Goal: Information Seeking & Learning: Learn about a topic

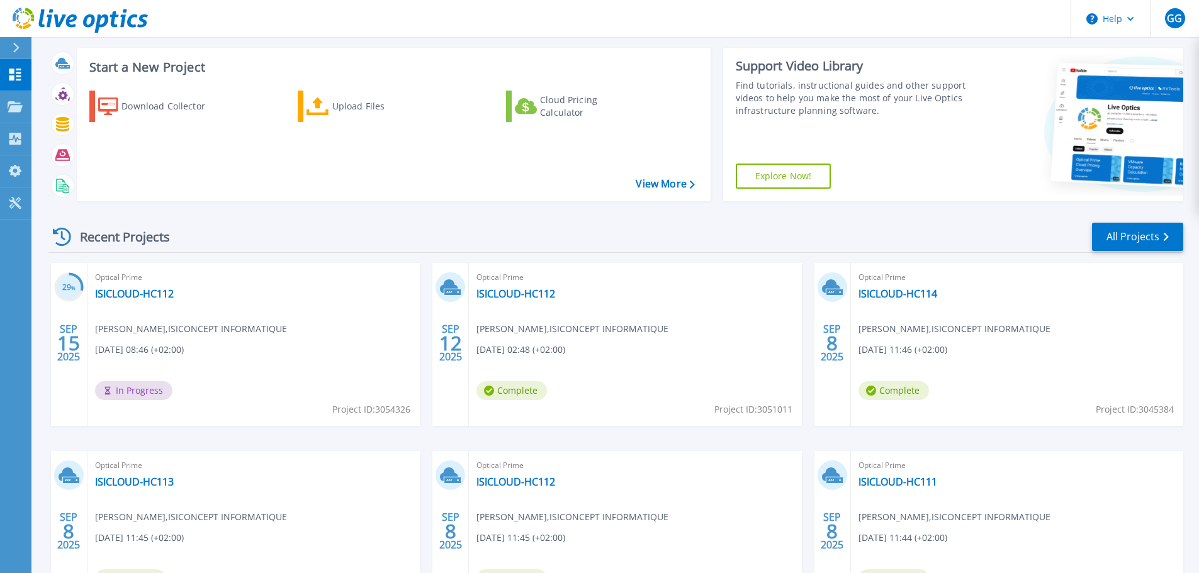
scroll to position [177, 0]
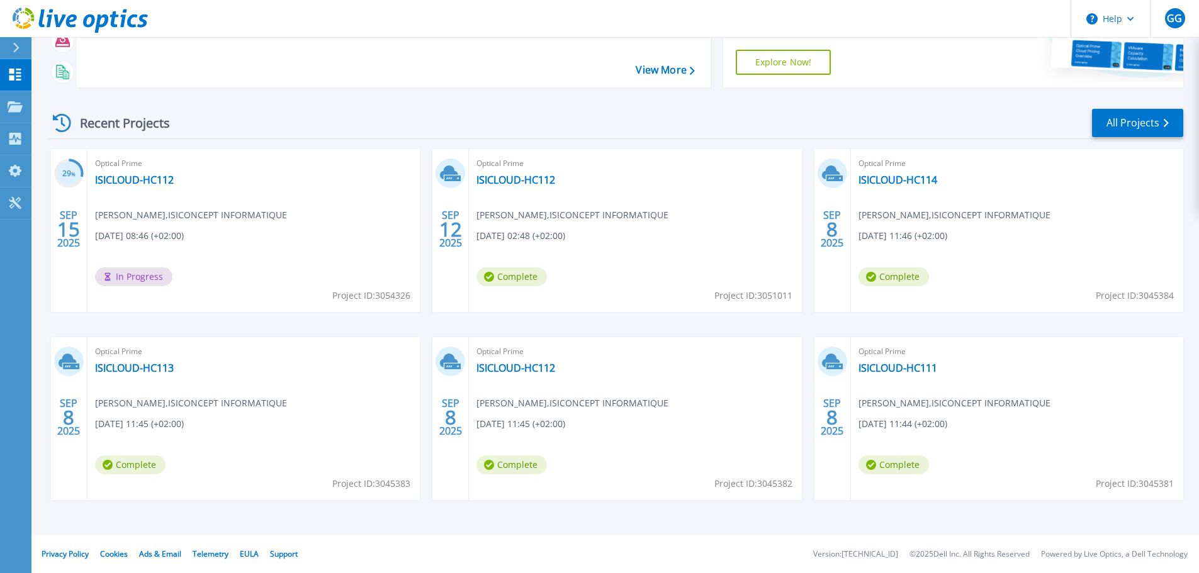
click at [544, 107] on div "Recent Projects All Projects 29 % [DATE] Optical Prime ISICLOUD-HC112 [PERSON_N…" at bounding box center [615, 317] width 1135 height 438
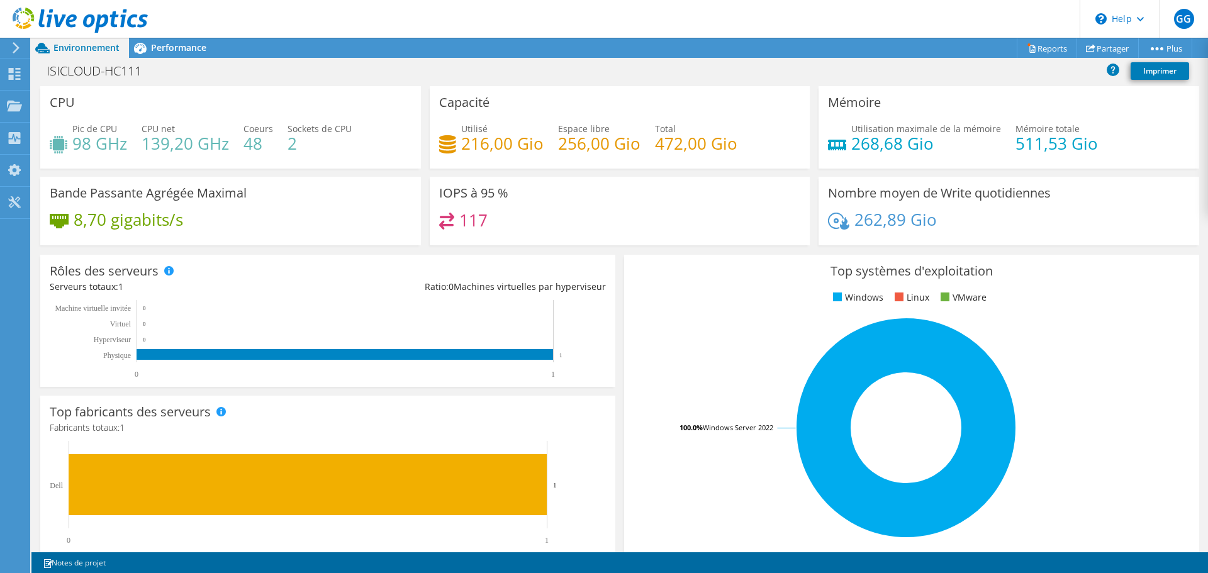
scroll to position [63, 0]
drag, startPoint x: 508, startPoint y: 192, endPoint x: 430, endPoint y: 197, distance: 78.2
click at [430, 197] on div "IOPS à 95 % 117" at bounding box center [620, 211] width 381 height 69
click at [577, 195] on div "IOPS à 95 % 117" at bounding box center [620, 211] width 381 height 69
drag, startPoint x: 943, startPoint y: 219, endPoint x: 853, endPoint y: 225, distance: 90.2
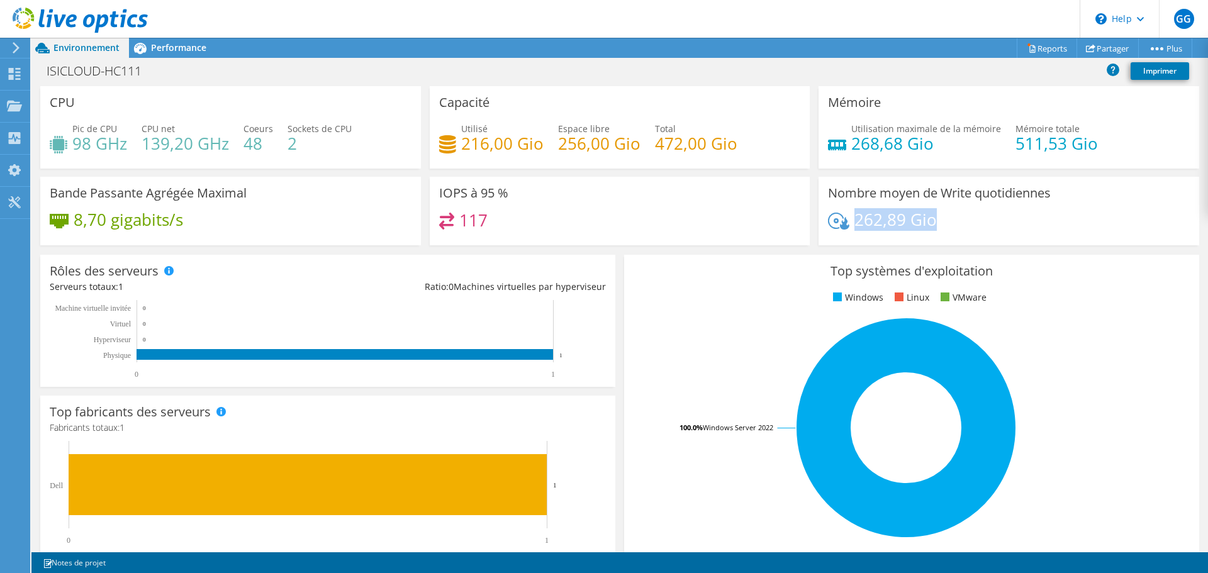
click at [853, 225] on div "262,89 Gio" at bounding box center [1009, 226] width 362 height 26
click at [962, 214] on div "262,89 Gio" at bounding box center [1009, 226] width 362 height 26
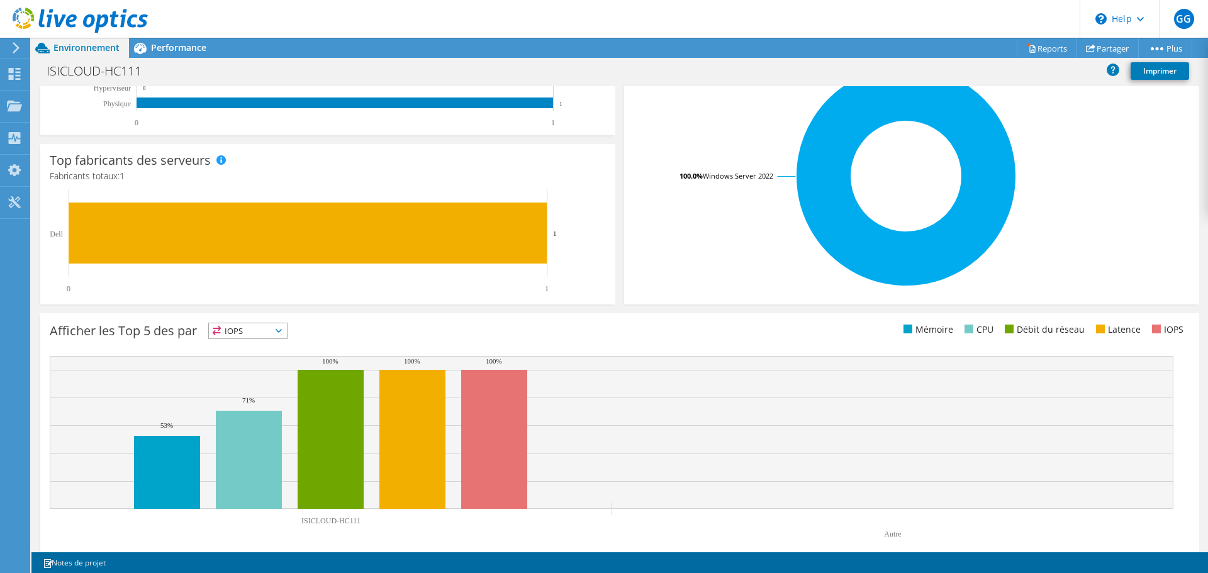
scroll to position [267, 0]
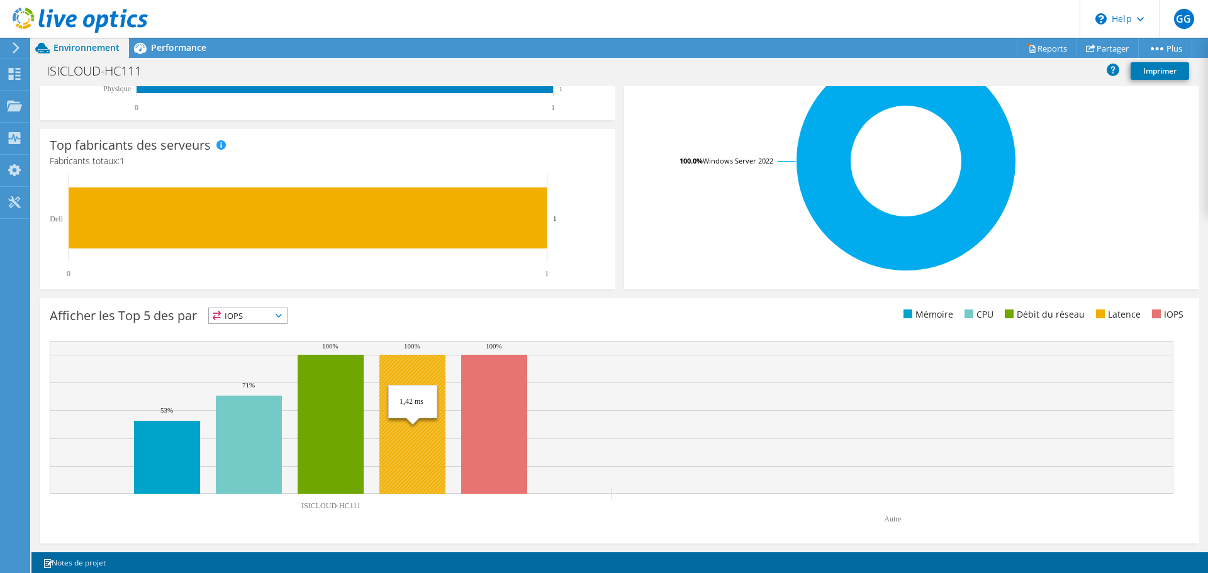
click at [396, 446] on rect at bounding box center [412, 424] width 66 height 139
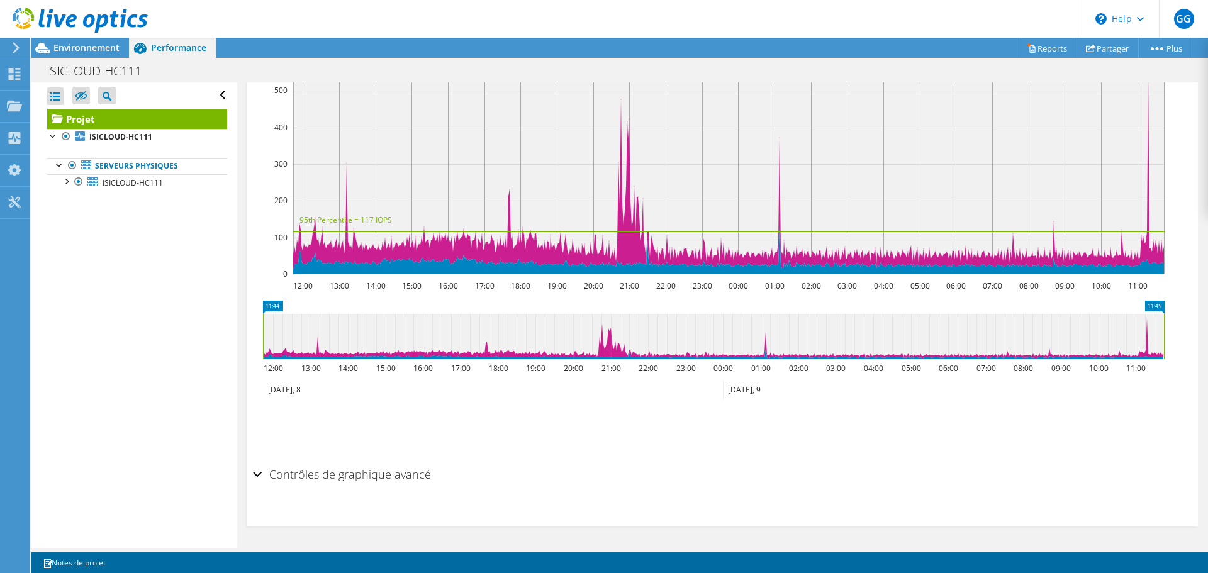
scroll to position [0, 0]
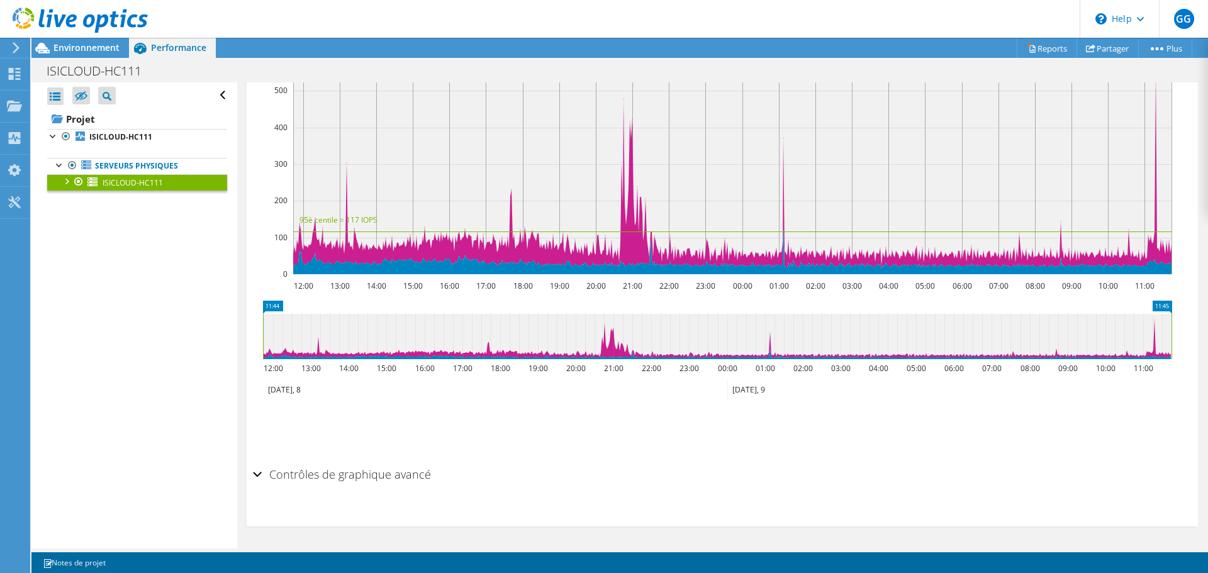
click at [65, 183] on div at bounding box center [66, 180] width 13 height 13
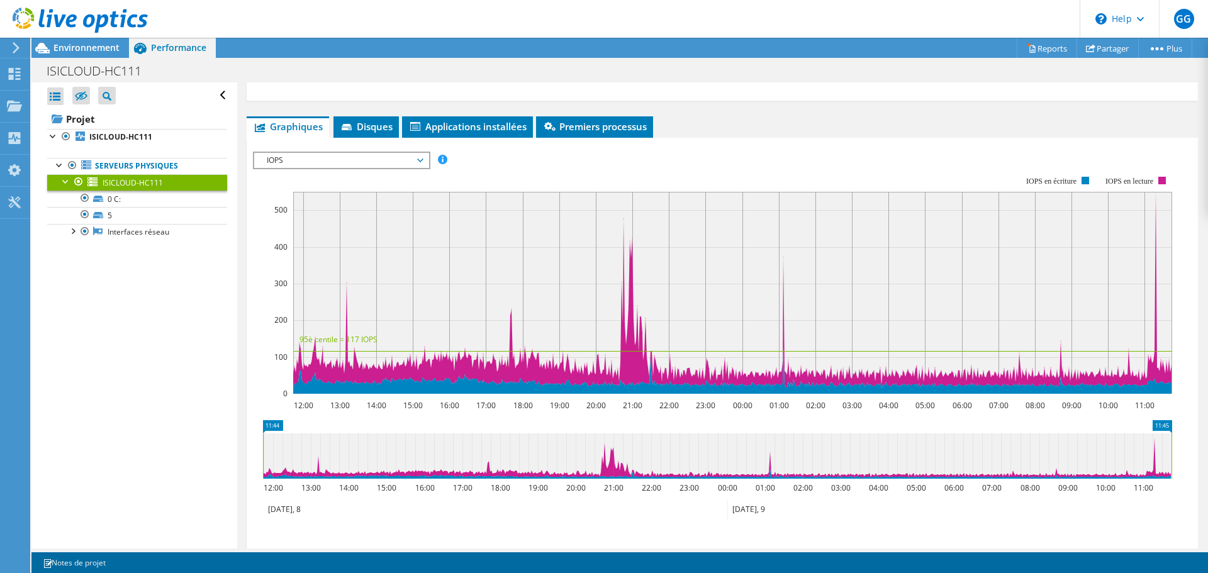
scroll to position [845, 0]
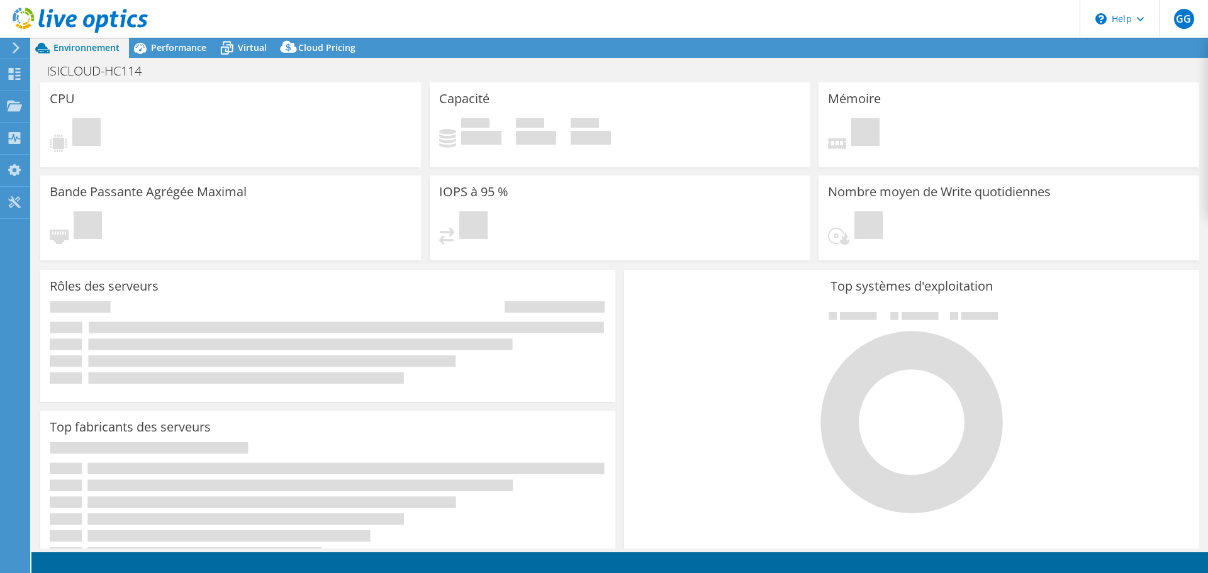
select select "USD"
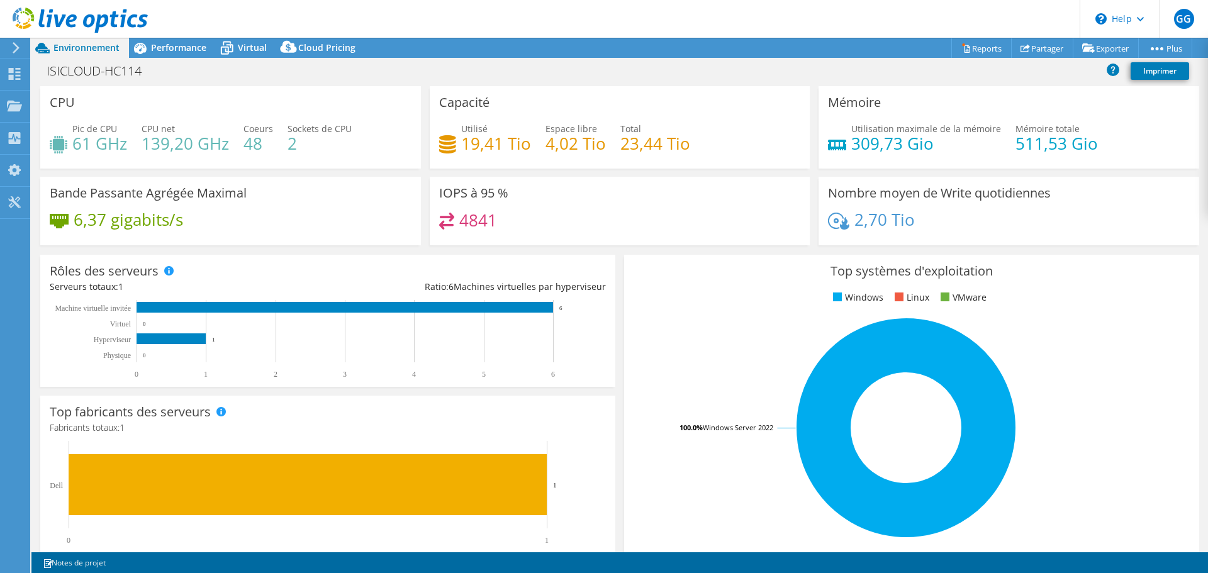
scroll to position [267, 0]
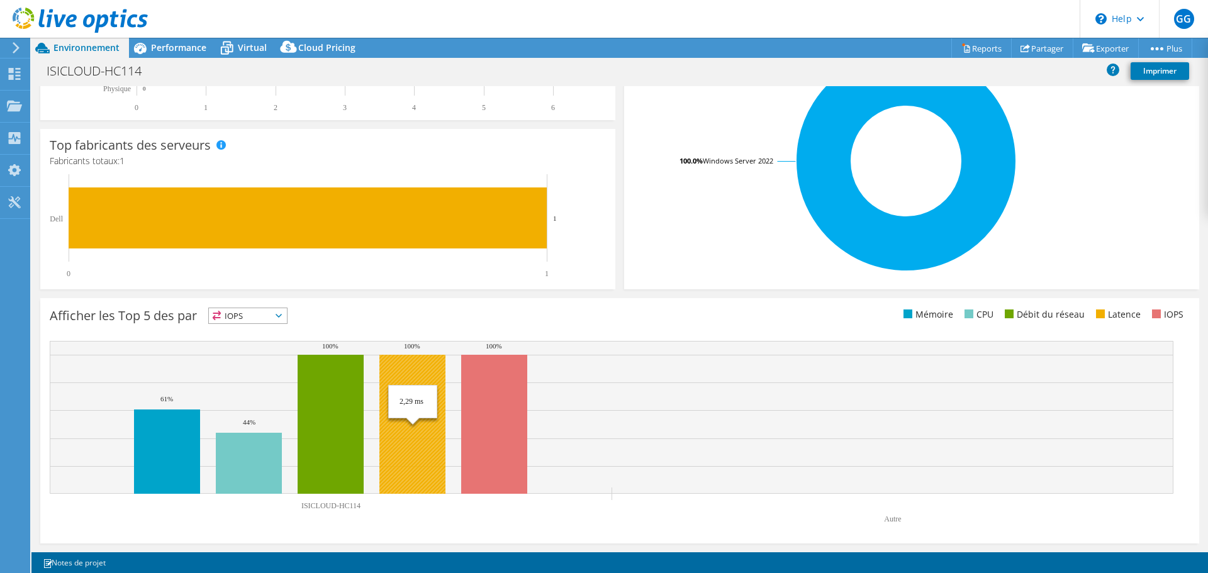
click at [404, 417] on rect at bounding box center [412, 424] width 66 height 139
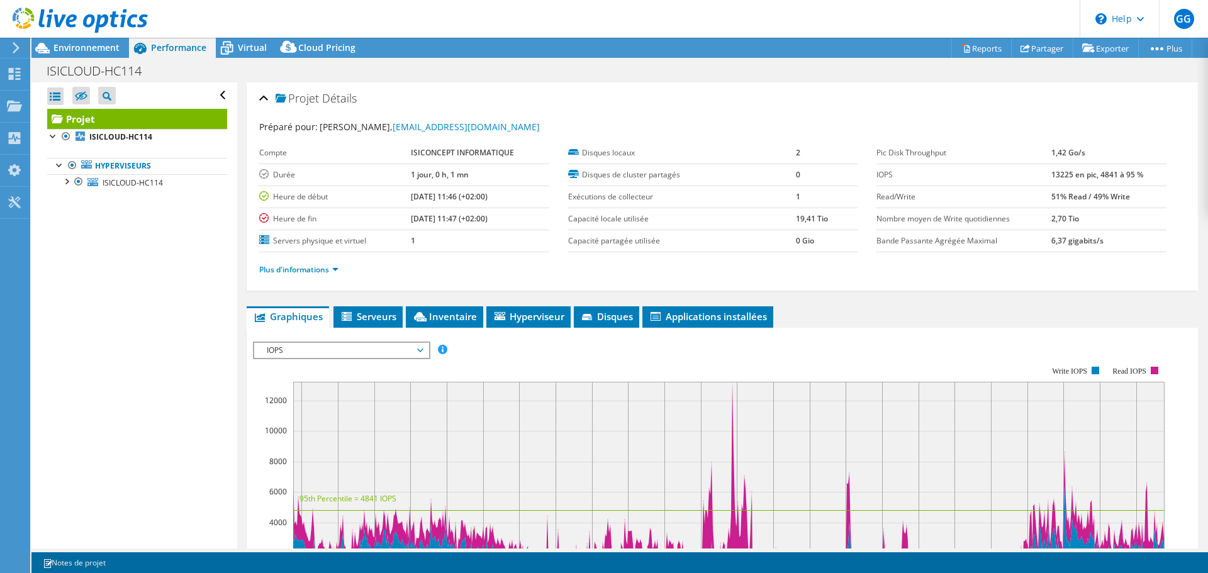
scroll to position [0, 0]
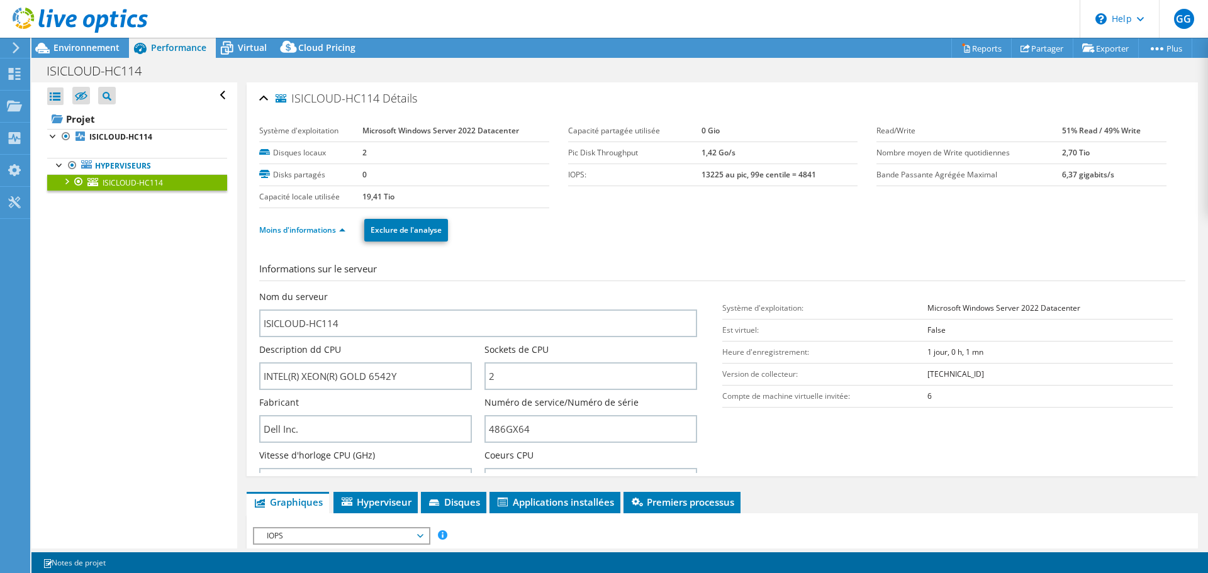
click at [65, 178] on div at bounding box center [66, 180] width 13 height 13
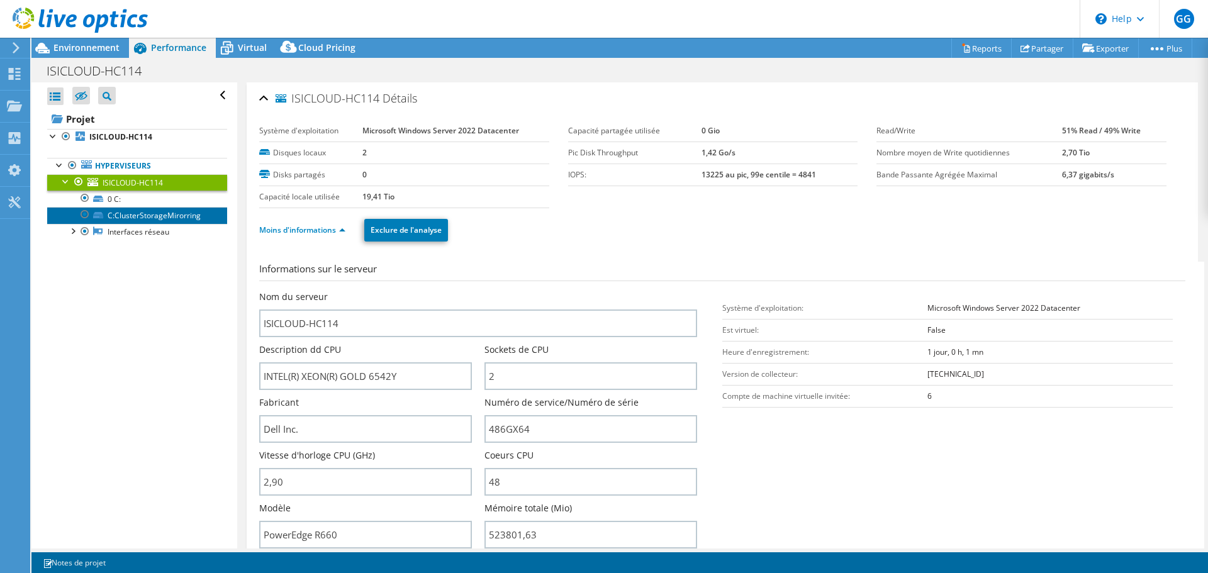
click at [152, 216] on link "C:ClusterStorageMirorring" at bounding box center [137, 215] width 180 height 16
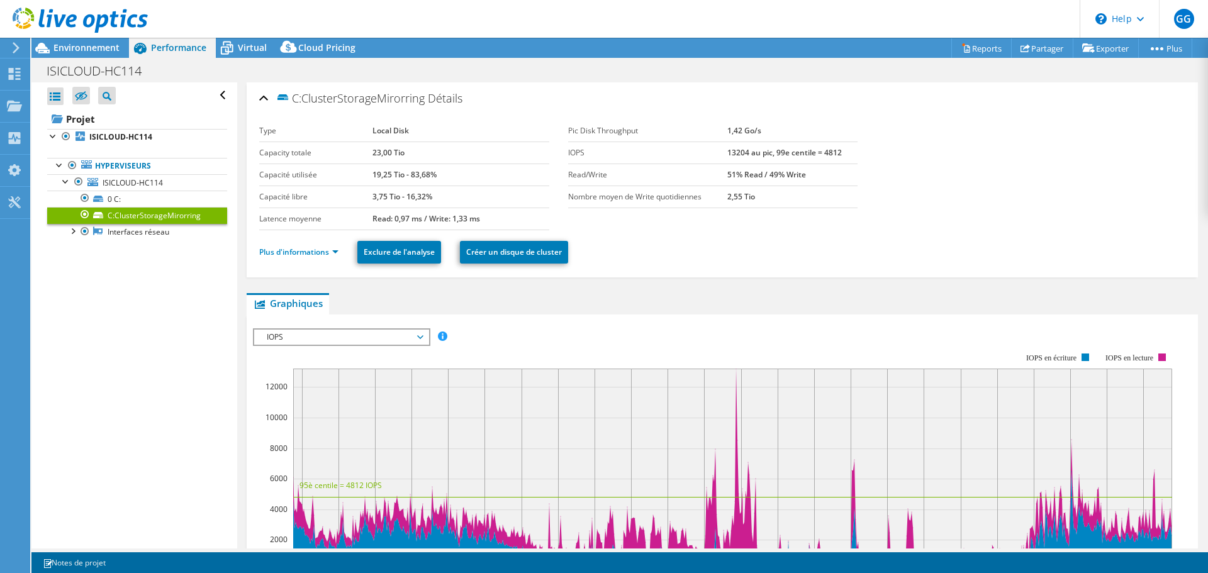
click at [360, 343] on span "IOPS" at bounding box center [342, 337] width 162 height 15
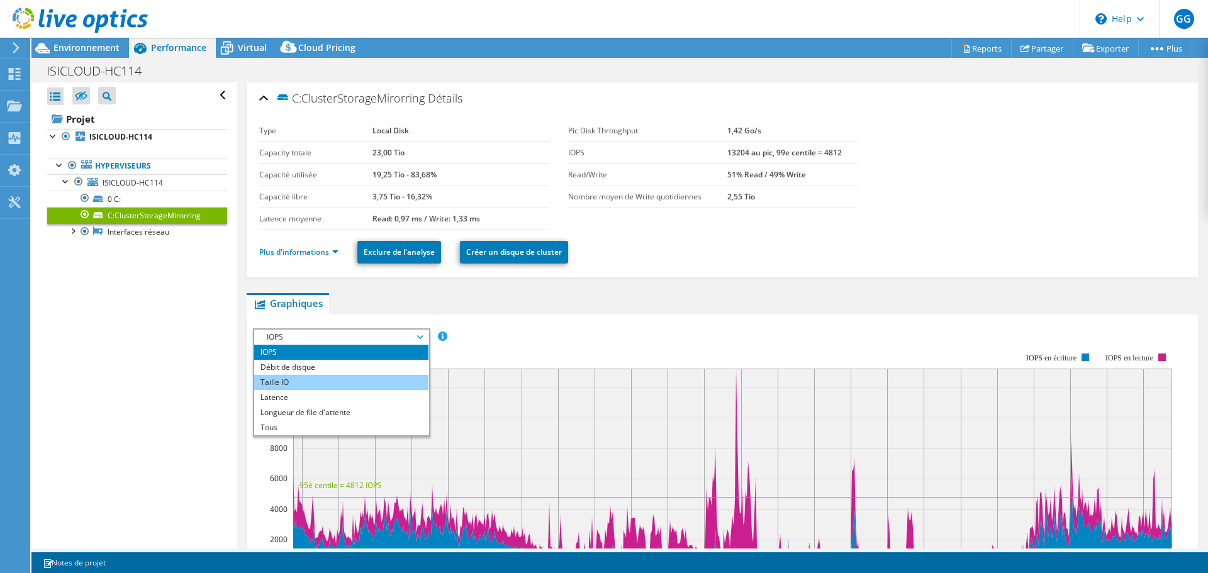
scroll to position [126, 0]
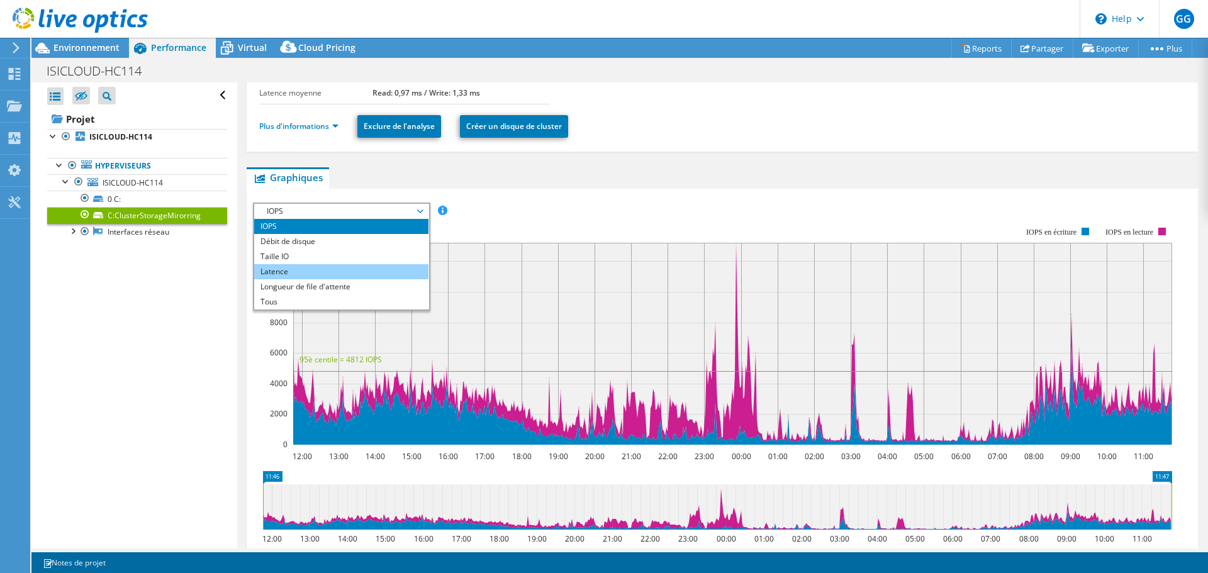
click at [322, 274] on li "Latence" at bounding box center [341, 271] width 174 height 15
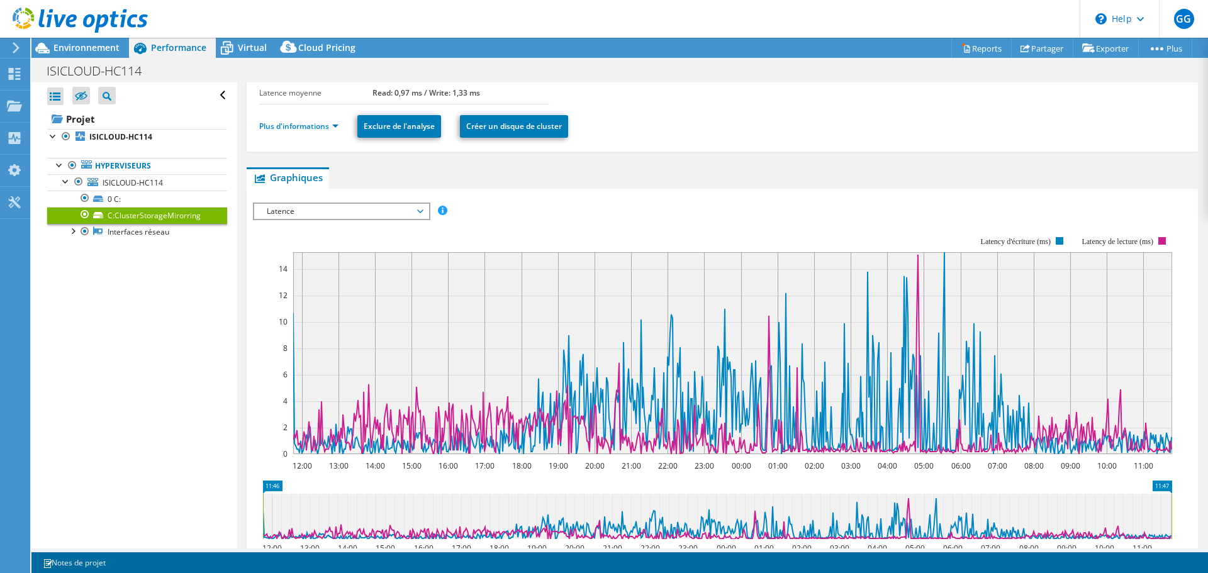
click at [354, 205] on span "Latence" at bounding box center [342, 211] width 162 height 15
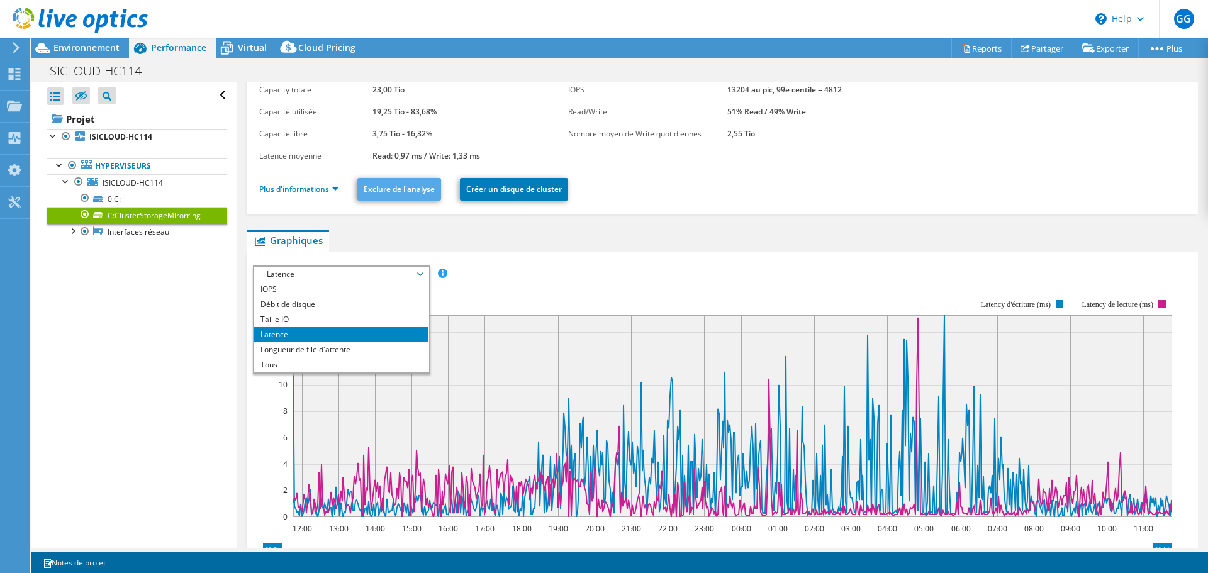
scroll to position [0, 0]
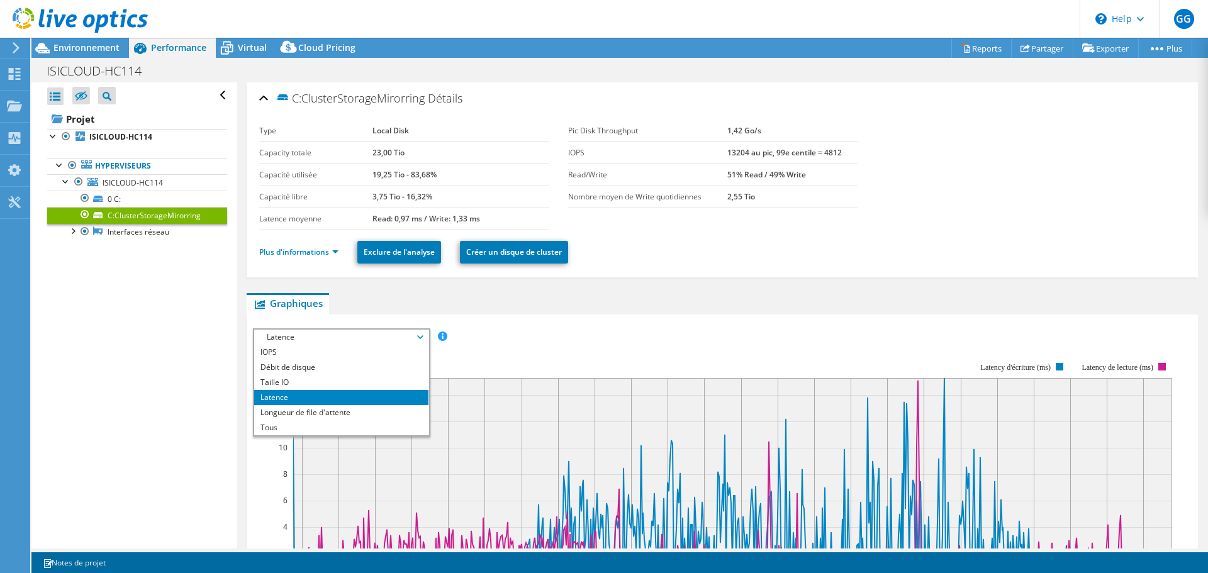
click at [336, 404] on li "Latence" at bounding box center [341, 397] width 174 height 15
click at [344, 337] on span "Latence" at bounding box center [342, 337] width 162 height 15
click at [332, 406] on li "Longueur de file d'attente" at bounding box center [341, 412] width 174 height 15
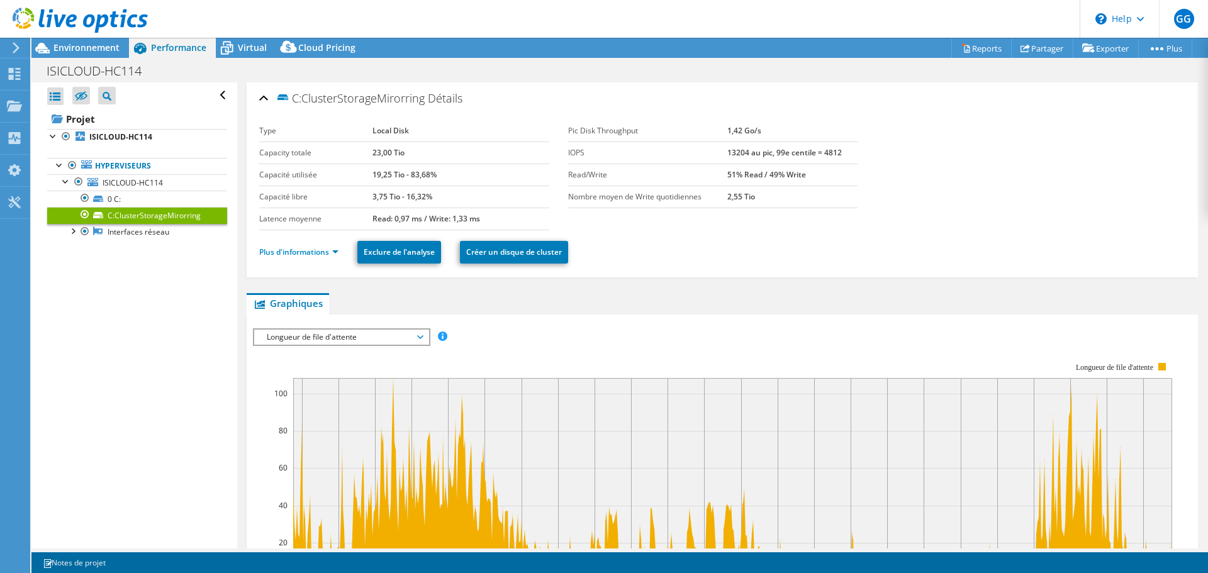
scroll to position [252, 0]
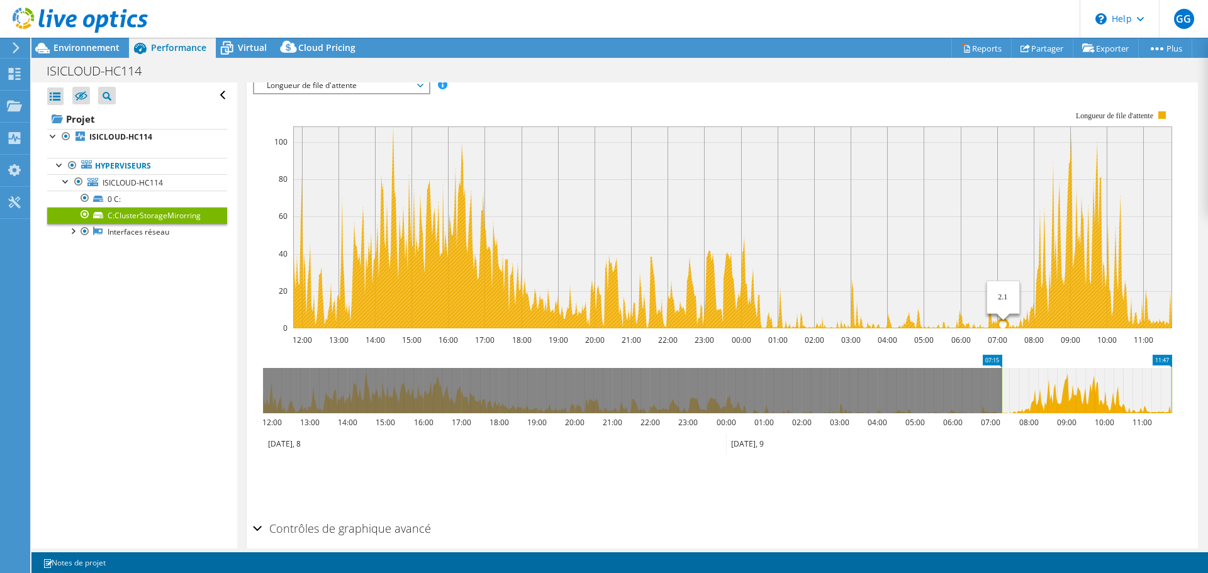
drag, startPoint x: 265, startPoint y: 402, endPoint x: 1004, endPoint y: 280, distance: 748.7
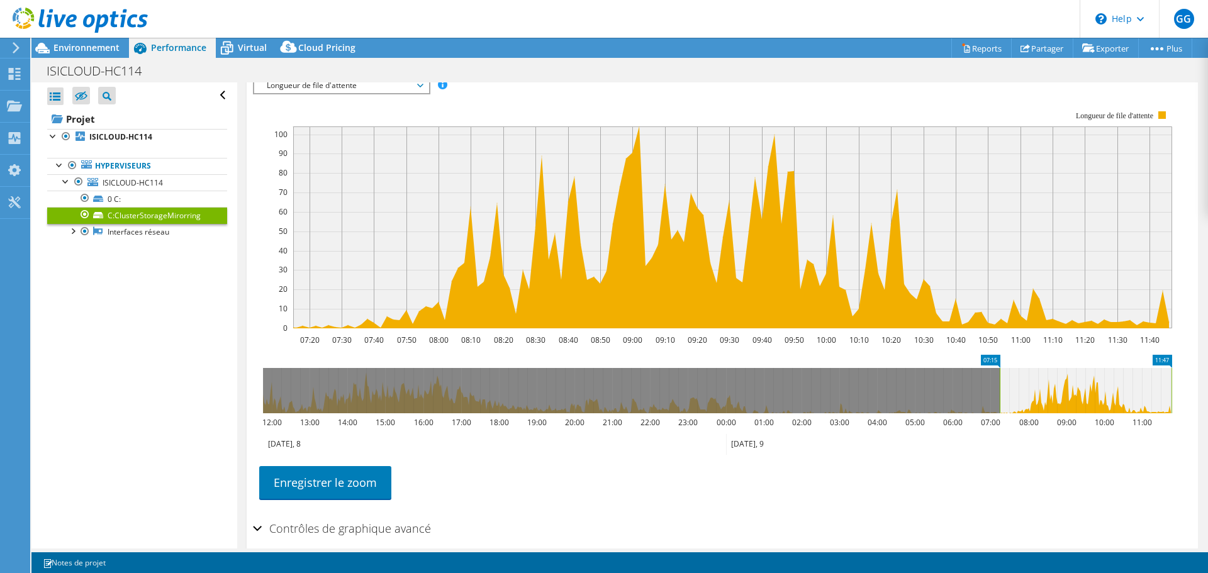
click at [633, 148] on icon at bounding box center [633, 227] width 0 height 202
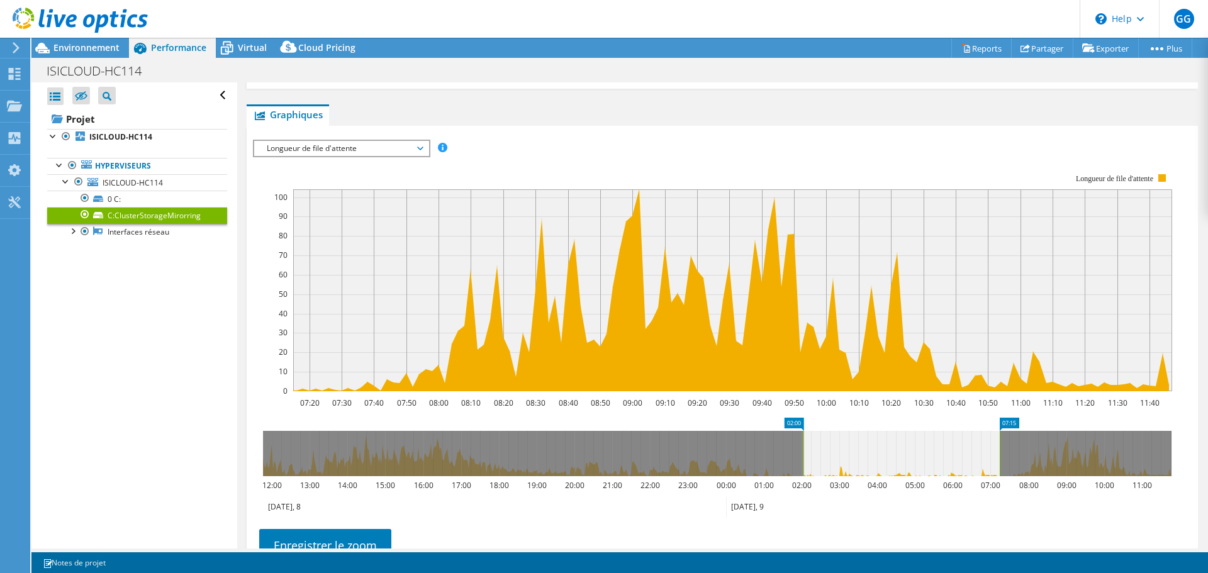
drag, startPoint x: 997, startPoint y: 464, endPoint x: 801, endPoint y: 424, distance: 199.8
click at [801, 424] on icon "07:15 02:00 12:00 13:00 14:00 15:00 16:00 17:00 18:00 19:00 20:00 21:00 22:00 2…" at bounding box center [717, 468] width 929 height 101
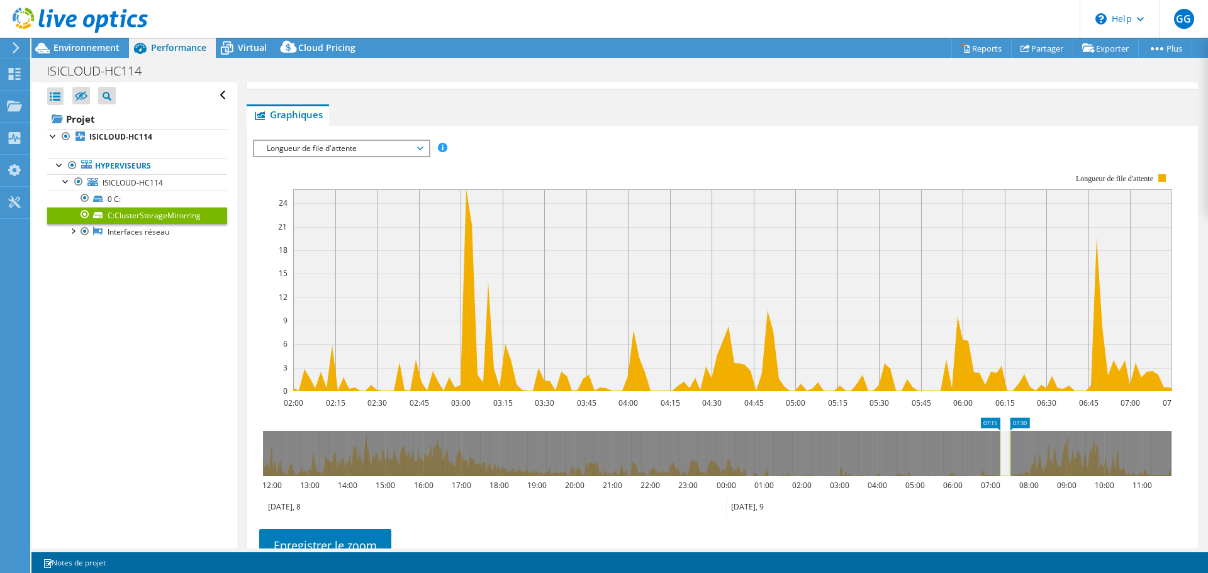
drag, startPoint x: 1004, startPoint y: 460, endPoint x: 1011, endPoint y: 461, distance: 7.0
click at [1011, 461] on g at bounding box center [717, 453] width 909 height 45
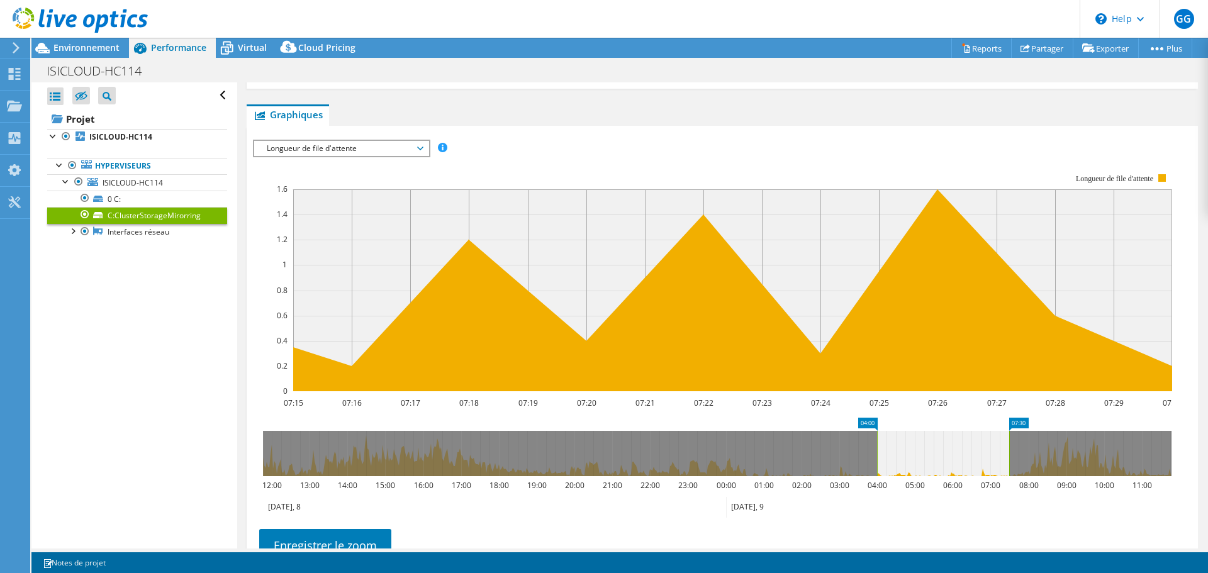
drag, startPoint x: 999, startPoint y: 456, endPoint x: 874, endPoint y: 451, distance: 124.7
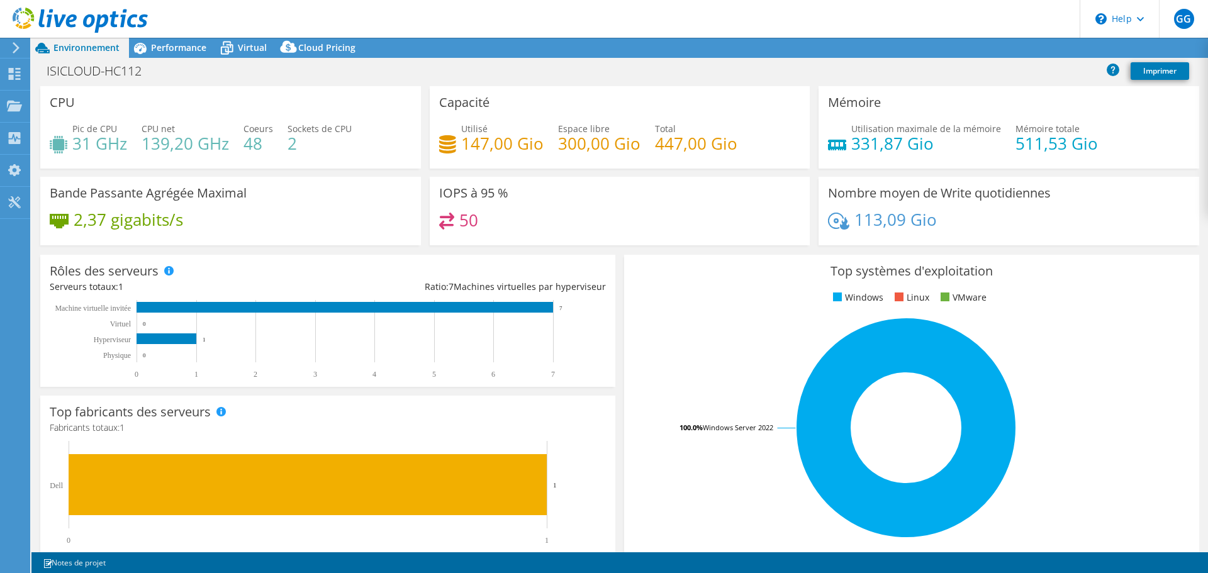
select select "USD"
drag, startPoint x: 503, startPoint y: 216, endPoint x: 455, endPoint y: 237, distance: 53.0
click at [455, 237] on div "50" at bounding box center [620, 226] width 362 height 27
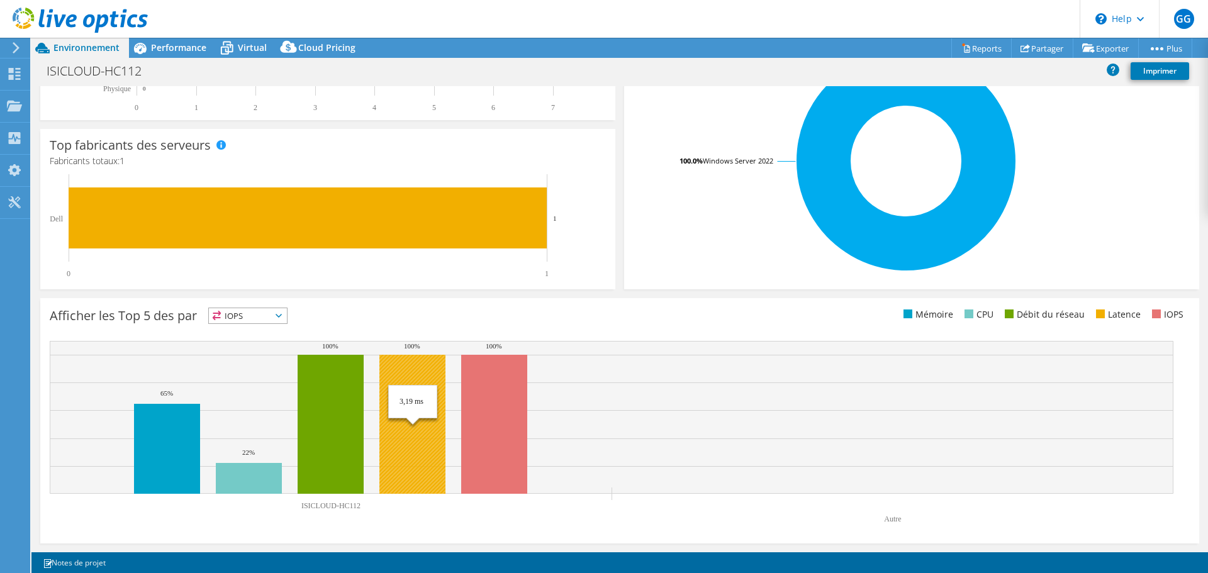
click at [413, 412] on rect at bounding box center [412, 424] width 66 height 139
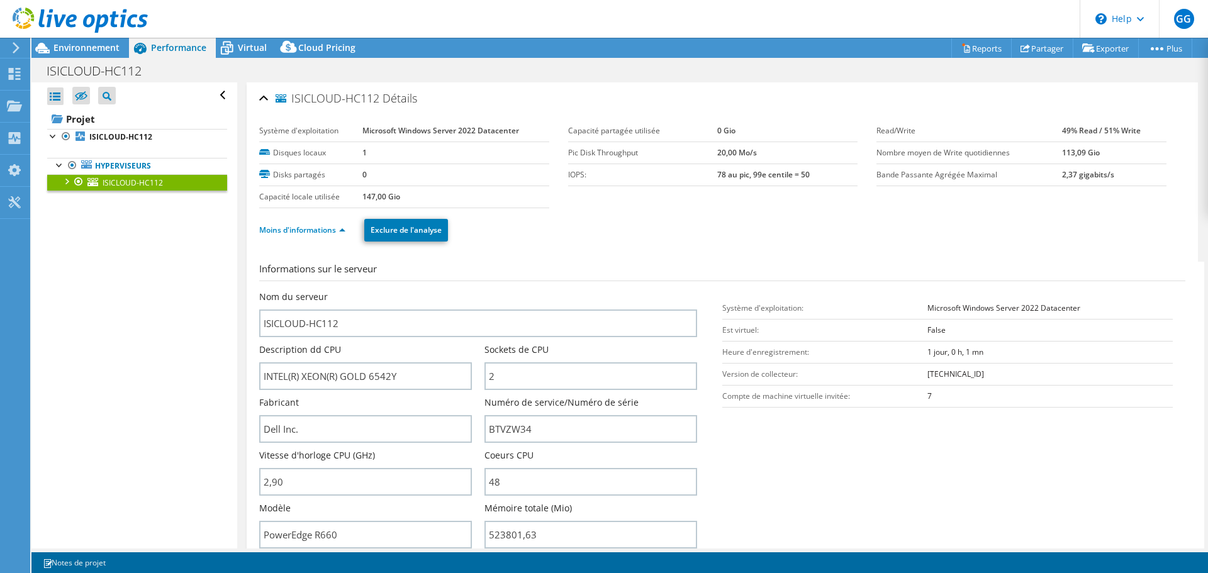
click at [66, 184] on div at bounding box center [66, 180] width 13 height 13
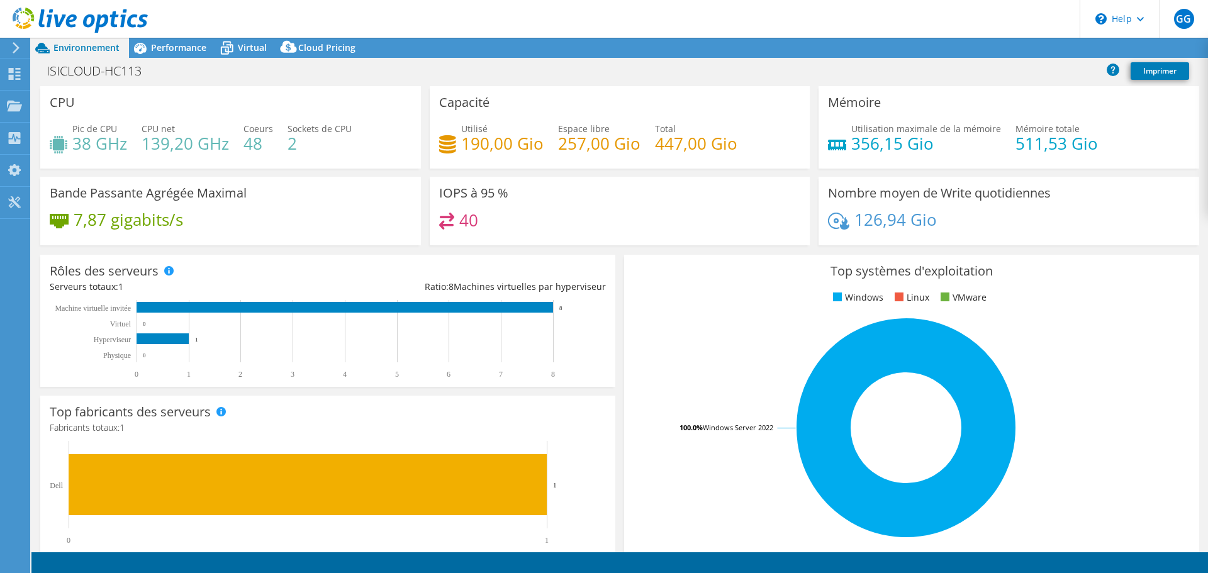
select select "USD"
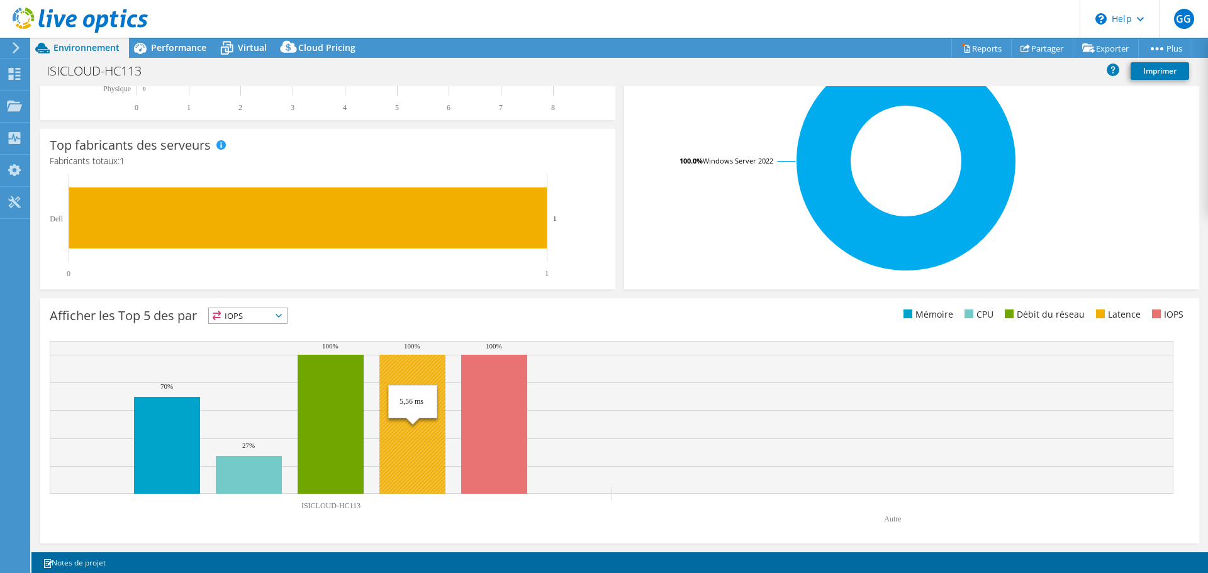
click at [391, 411] on rect at bounding box center [412, 424] width 66 height 139
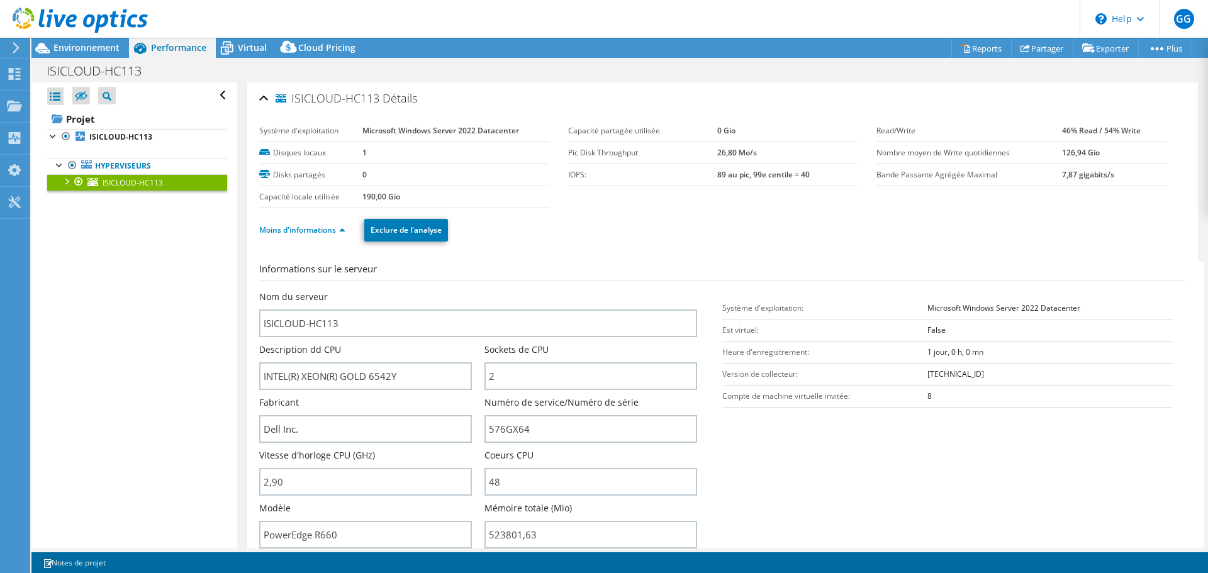
click at [69, 185] on div at bounding box center [66, 180] width 13 height 13
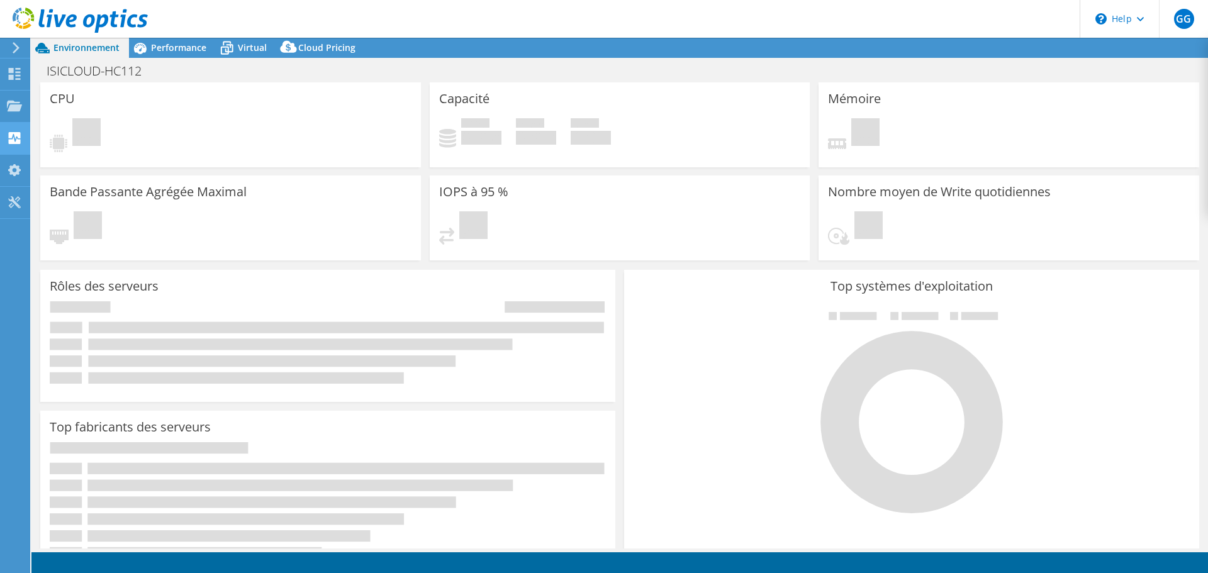
select select "USD"
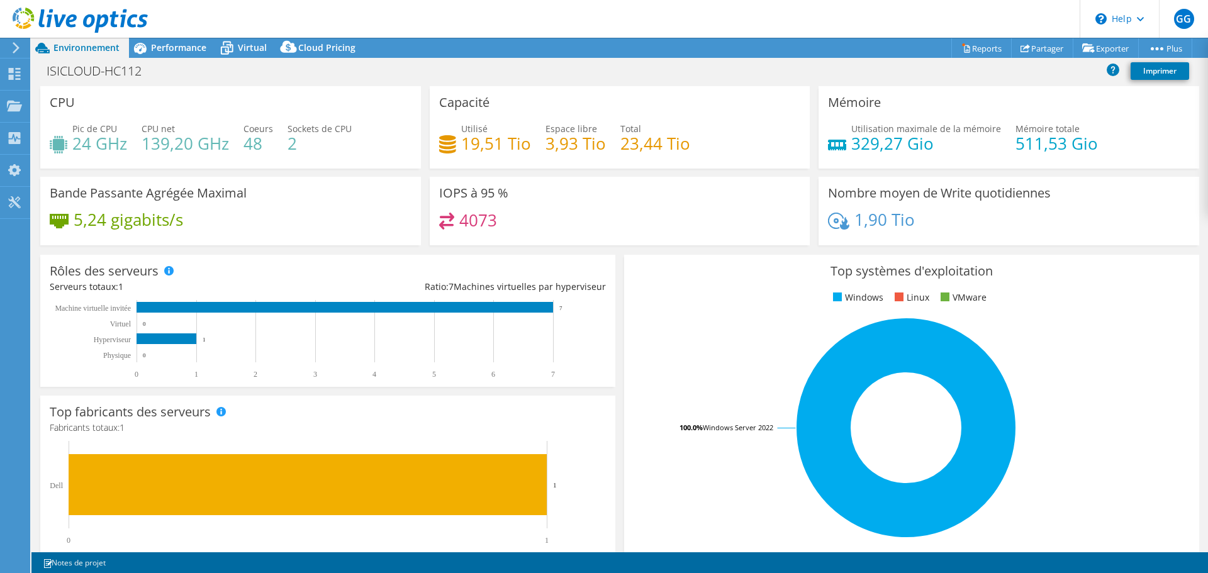
drag, startPoint x: 515, startPoint y: 216, endPoint x: 447, endPoint y: 237, distance: 71.3
click at [447, 237] on div "4073" at bounding box center [620, 226] width 362 height 27
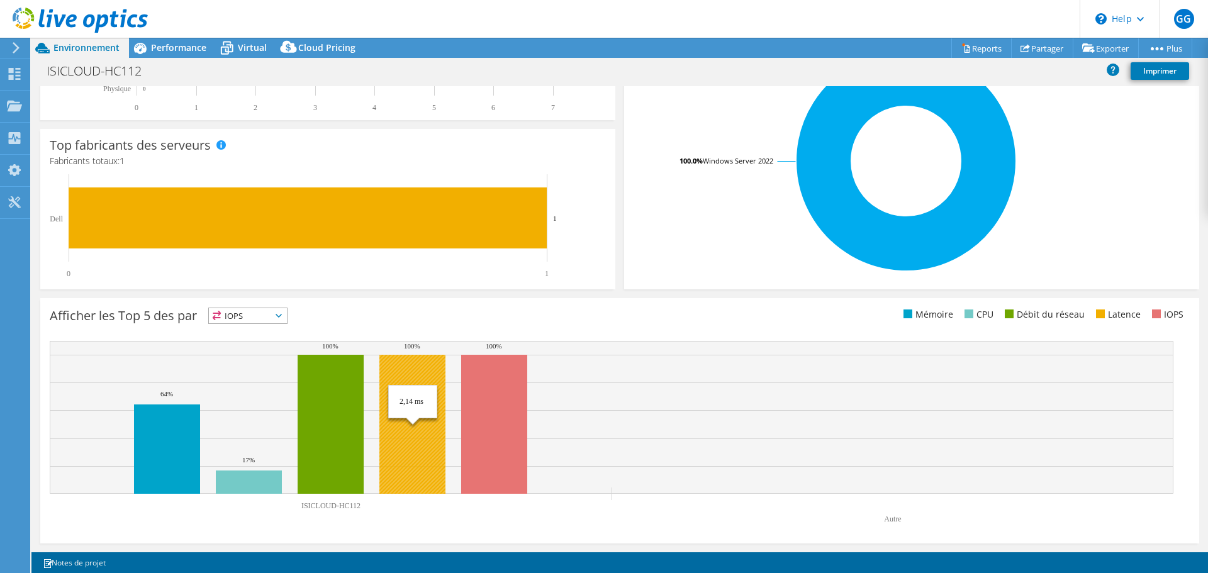
click at [396, 374] on rect at bounding box center [412, 424] width 66 height 139
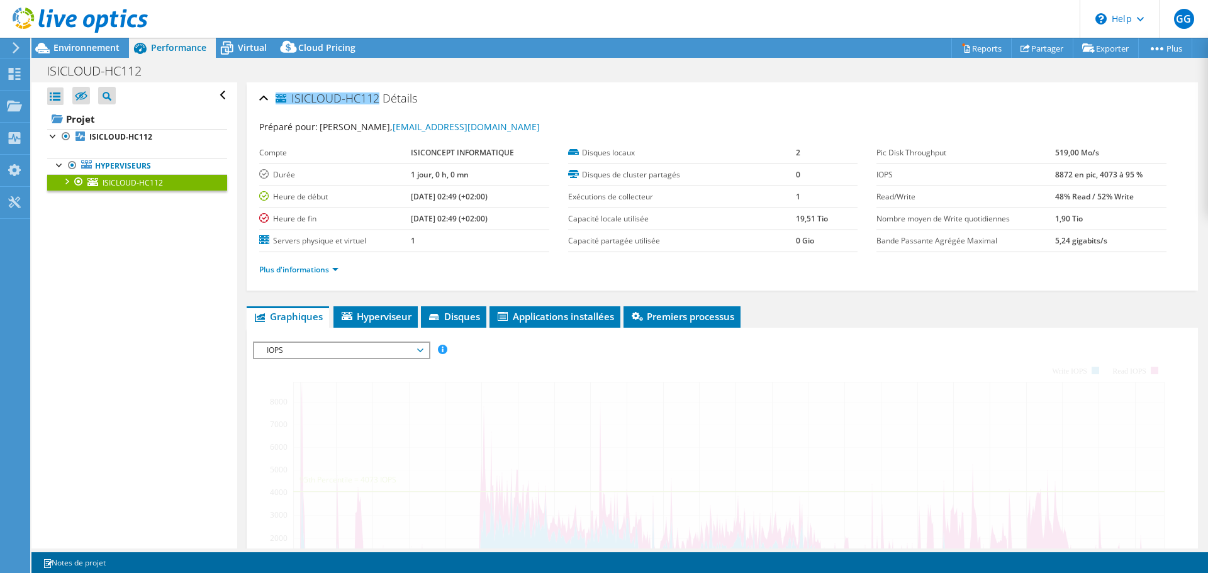
scroll to position [126, 0]
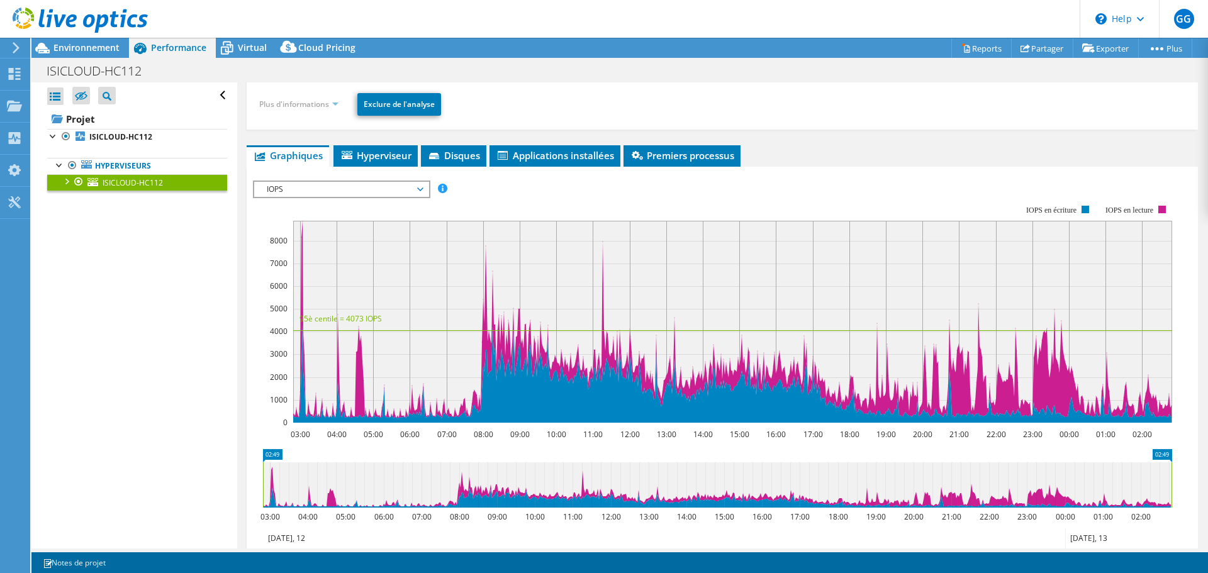
click at [340, 198] on div "ISICLOUD-HC112 Détails Système d'exploitation Microsoft Windows Server 2022 Dat…" at bounding box center [722, 327] width 970 height 741
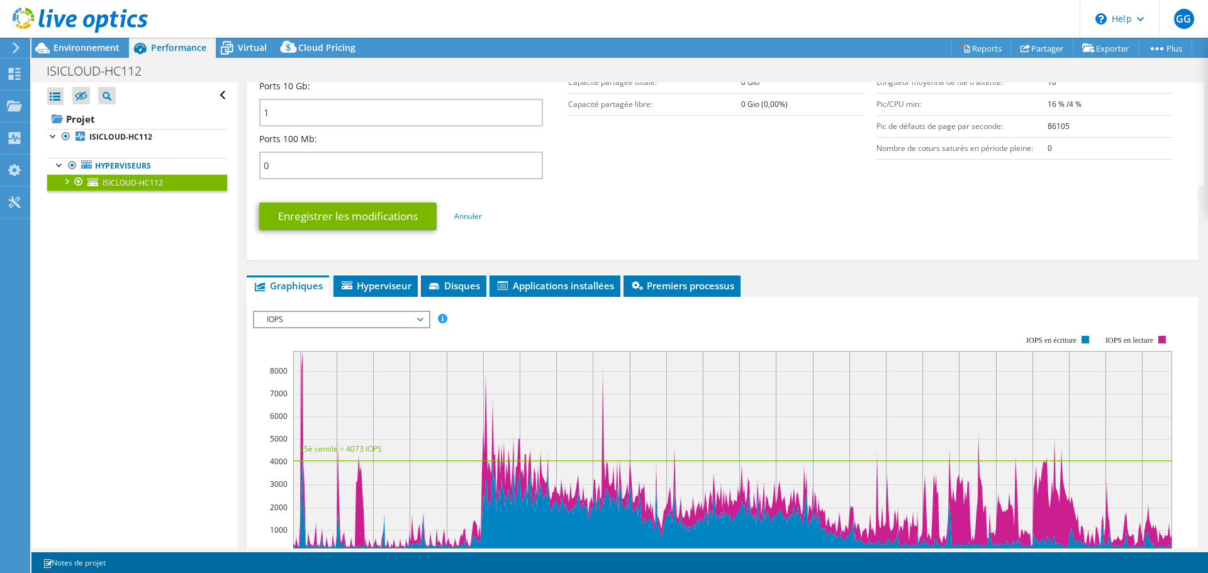
scroll to position [629, 0]
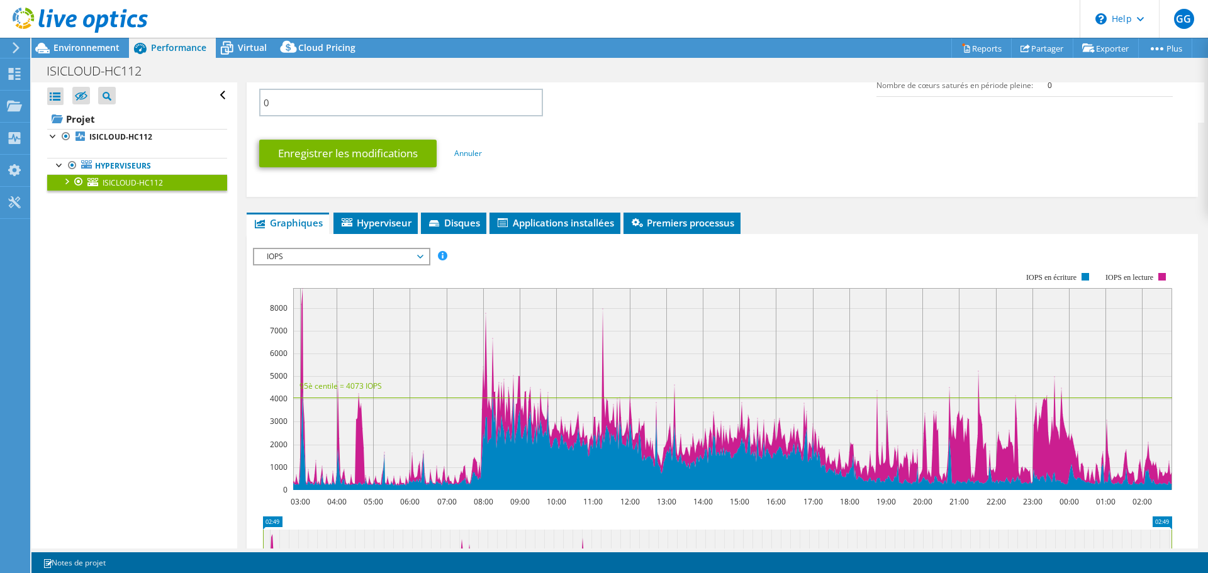
click at [342, 259] on span "IOPS" at bounding box center [342, 256] width 162 height 15
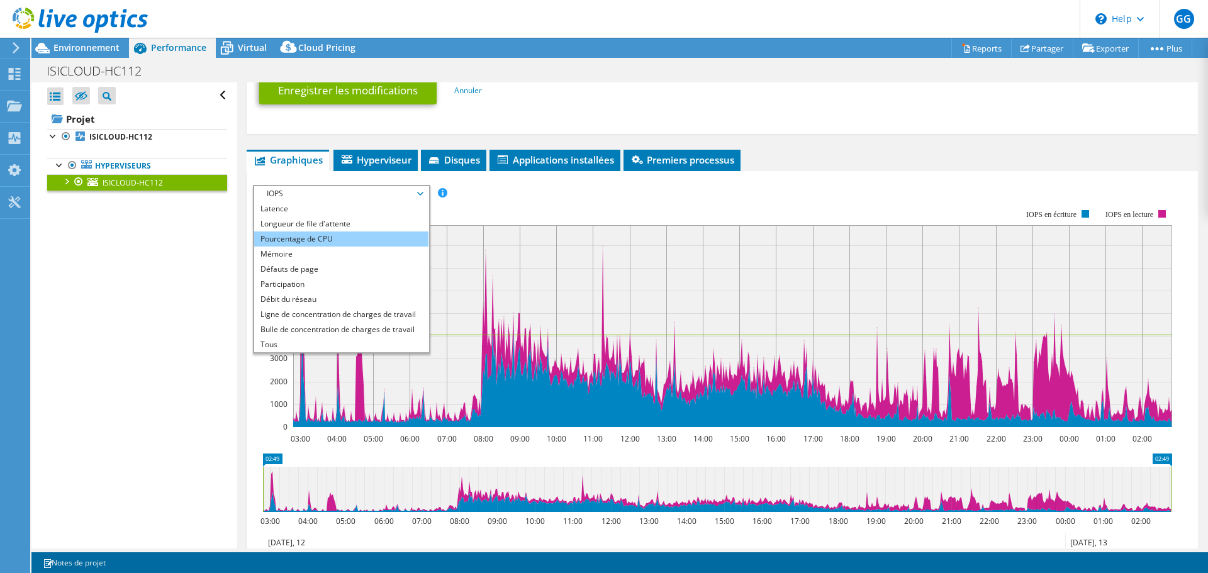
scroll to position [0, 0]
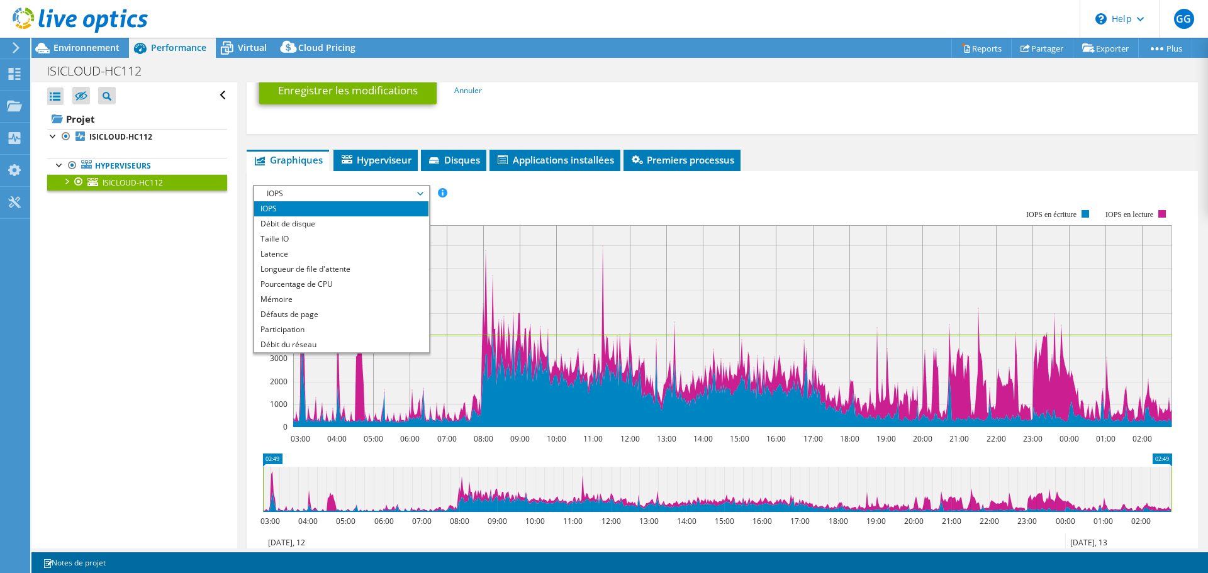
click at [65, 179] on div at bounding box center [66, 180] width 13 height 13
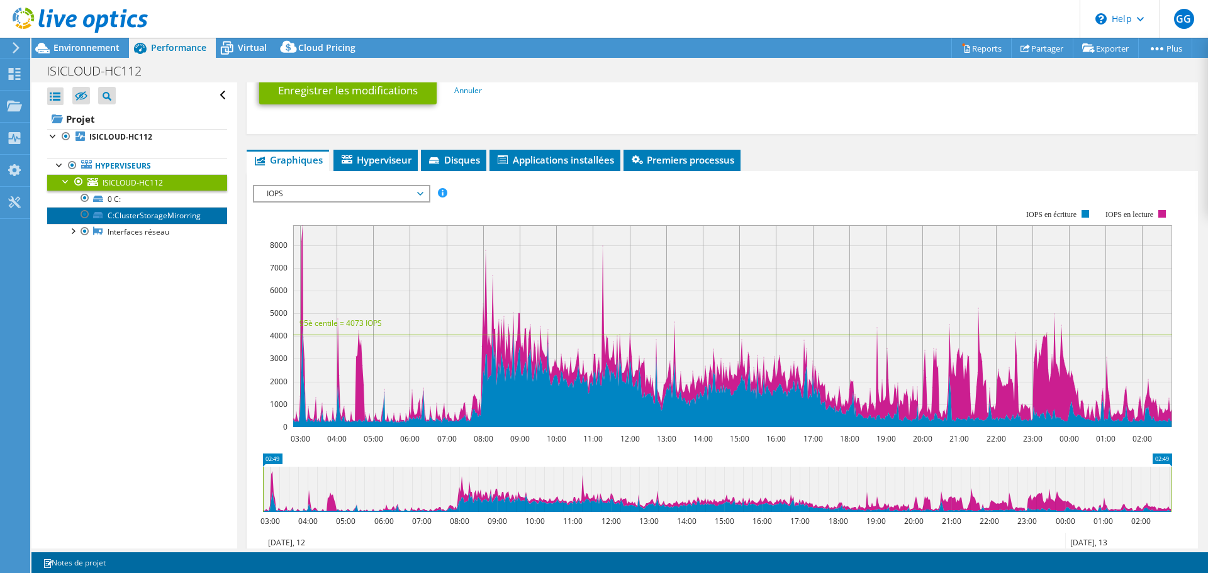
click at [106, 209] on link "C:ClusterStorageMirorring" at bounding box center [137, 215] width 180 height 16
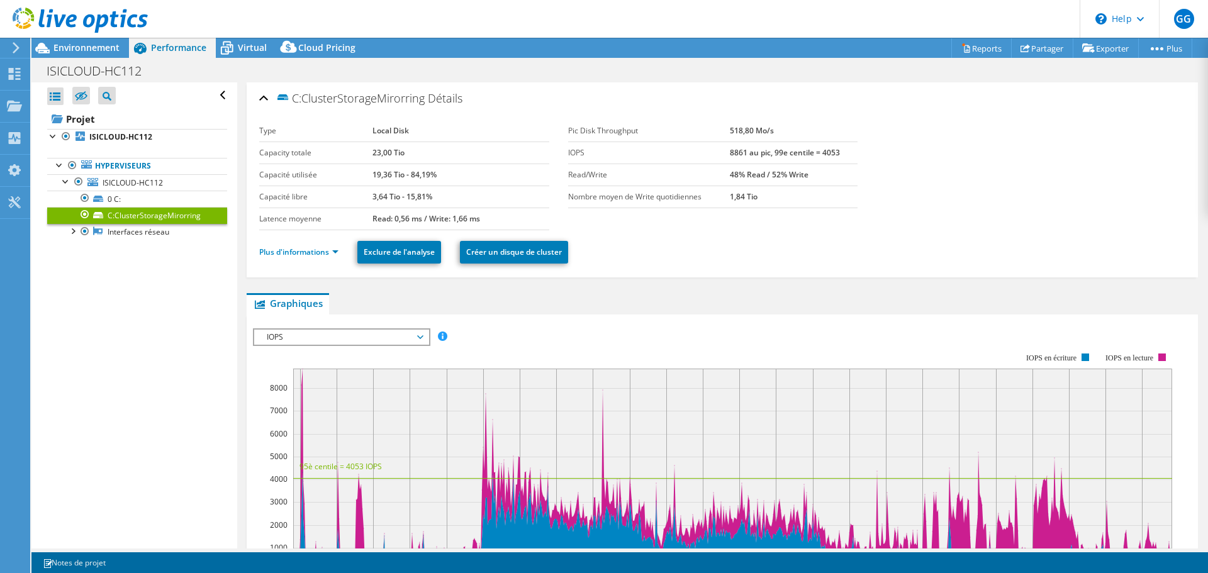
click at [340, 341] on span "IOPS" at bounding box center [342, 337] width 162 height 15
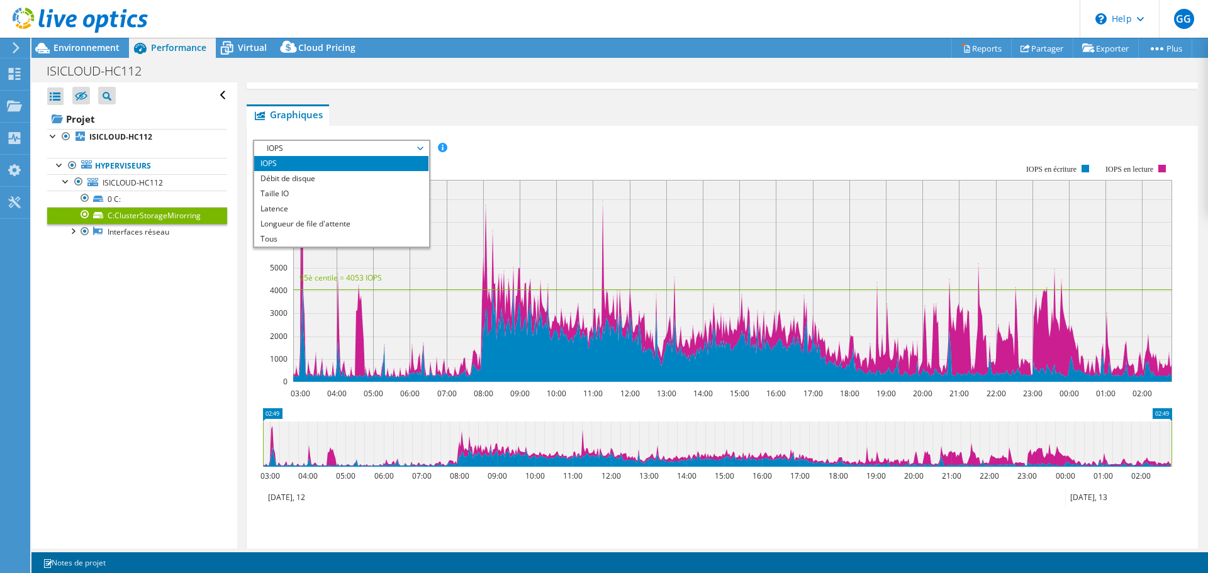
scroll to position [252, 0]
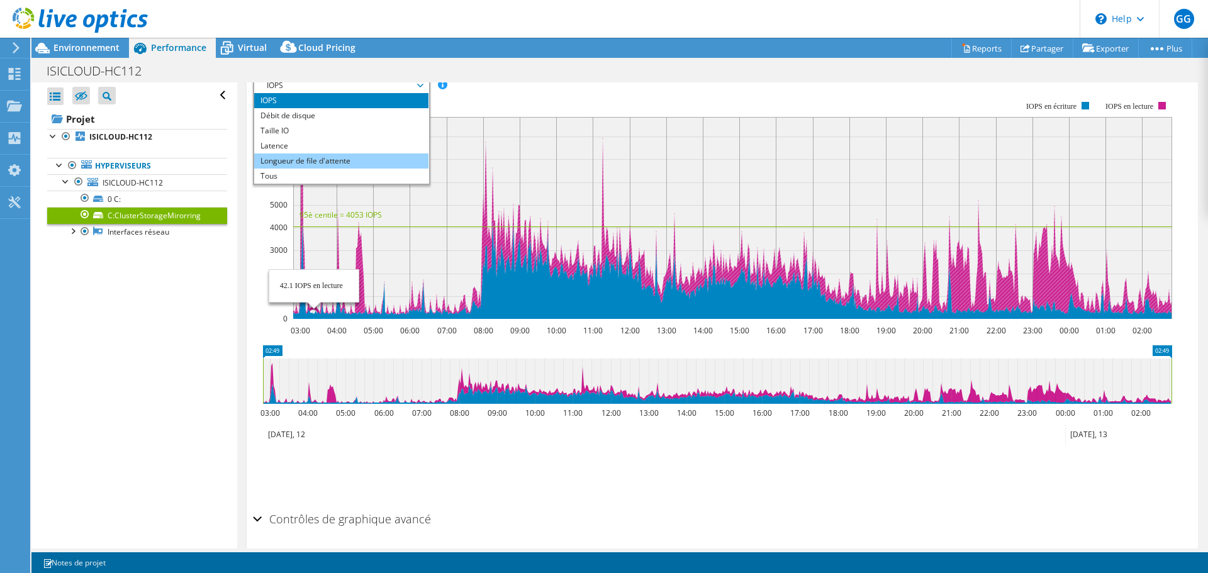
click at [328, 161] on li "Longueur de file d'attente" at bounding box center [341, 161] width 174 height 15
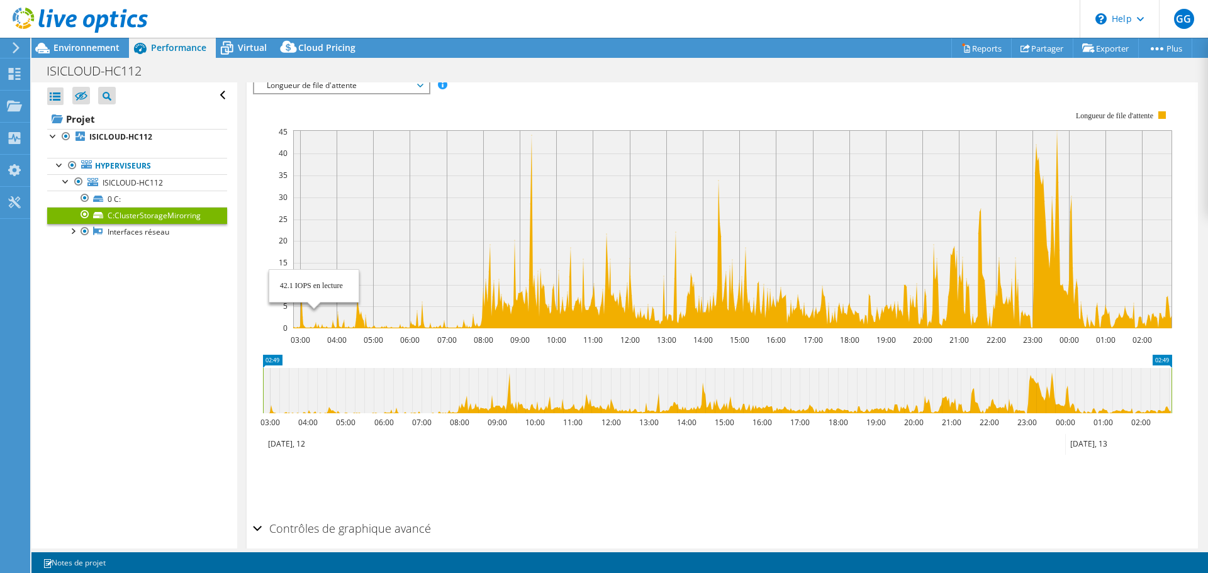
scroll to position [189, 0]
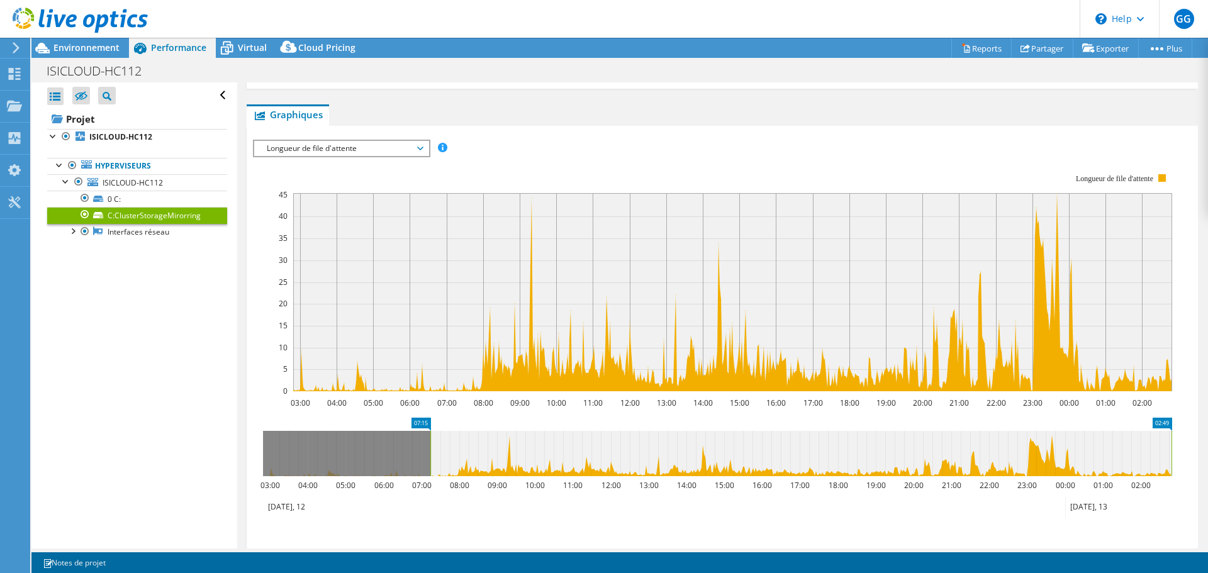
drag, startPoint x: 262, startPoint y: 444, endPoint x: 430, endPoint y: 403, distance: 172.5
click at [430, 374] on section "Workload Concentration: 03:00 04:00 05:00 06:00 07:00 08:00 09:00 10:00 11:00 1…" at bounding box center [722, 365] width 939 height 416
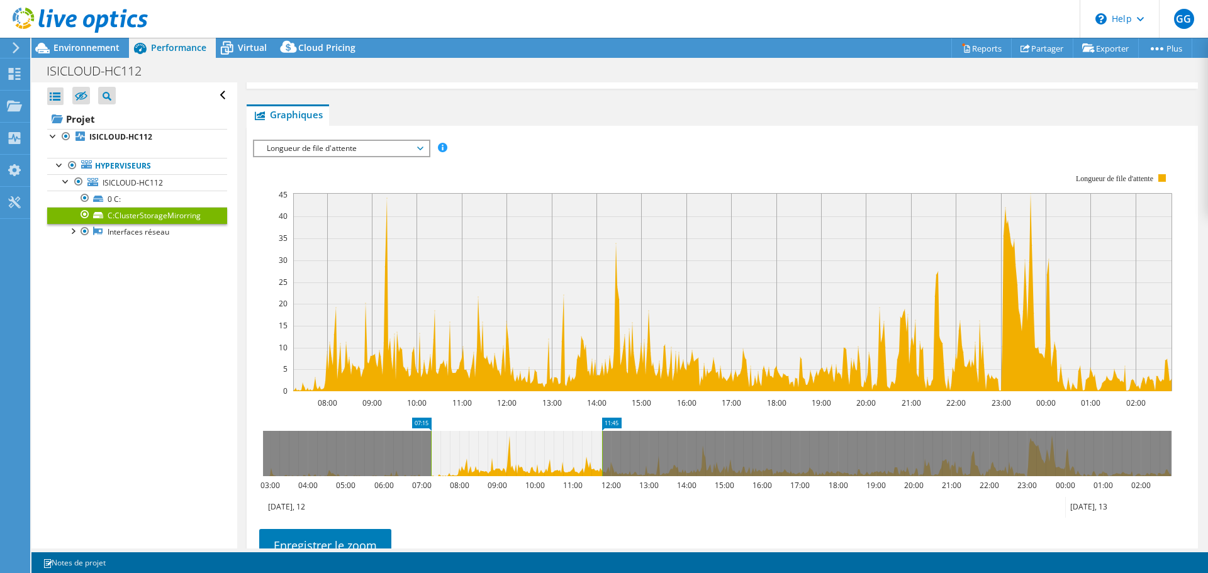
drag, startPoint x: 1157, startPoint y: 444, endPoint x: 600, endPoint y: 505, distance: 560.3
click at [600, 374] on icon "07:15 11:45 03:00 04:00 05:00 06:00 07:00 08:00 09:00 10:00 11:00 12:00 13:00 1…" at bounding box center [717, 468] width 929 height 101
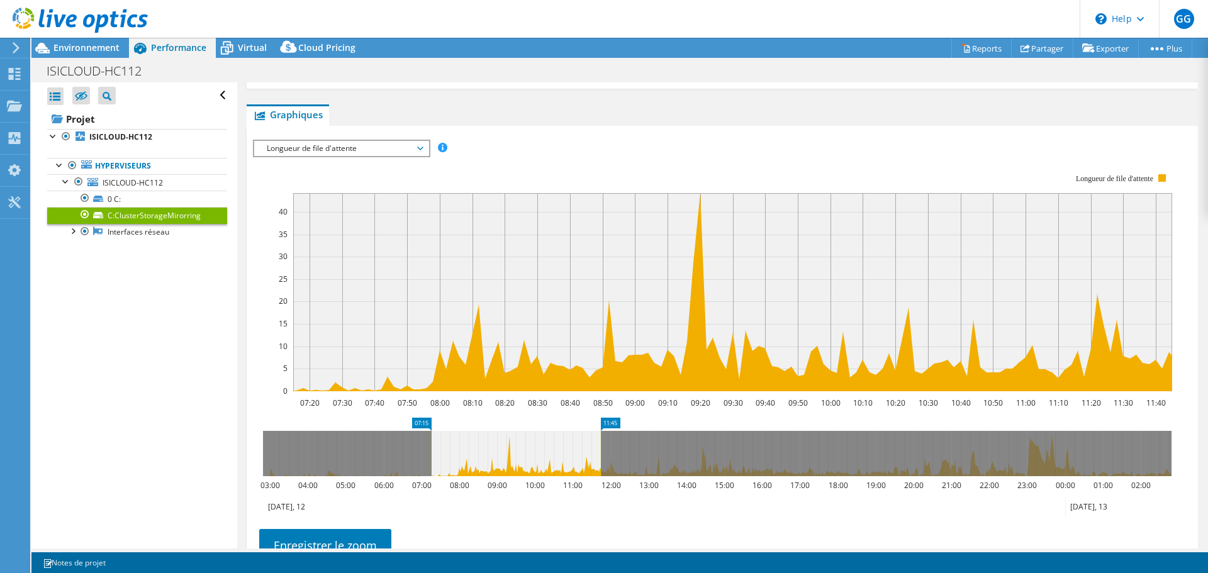
click at [190, 339] on div "Ouvrir tout Fermer tout Masquer les nœuds exclus Filtre de l'arborescence des p…" at bounding box center [133, 315] width 205 height 466
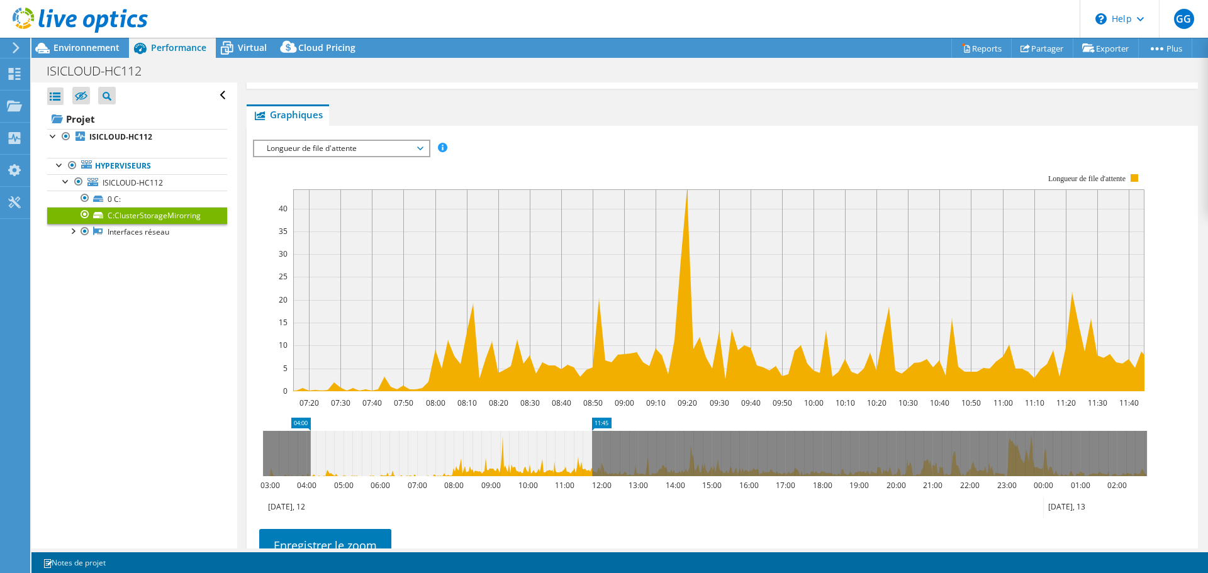
drag, startPoint x: 427, startPoint y: 467, endPoint x: 310, endPoint y: 456, distance: 117.0
click at [310, 374] on rect at bounding box center [310, 453] width 5 height 45
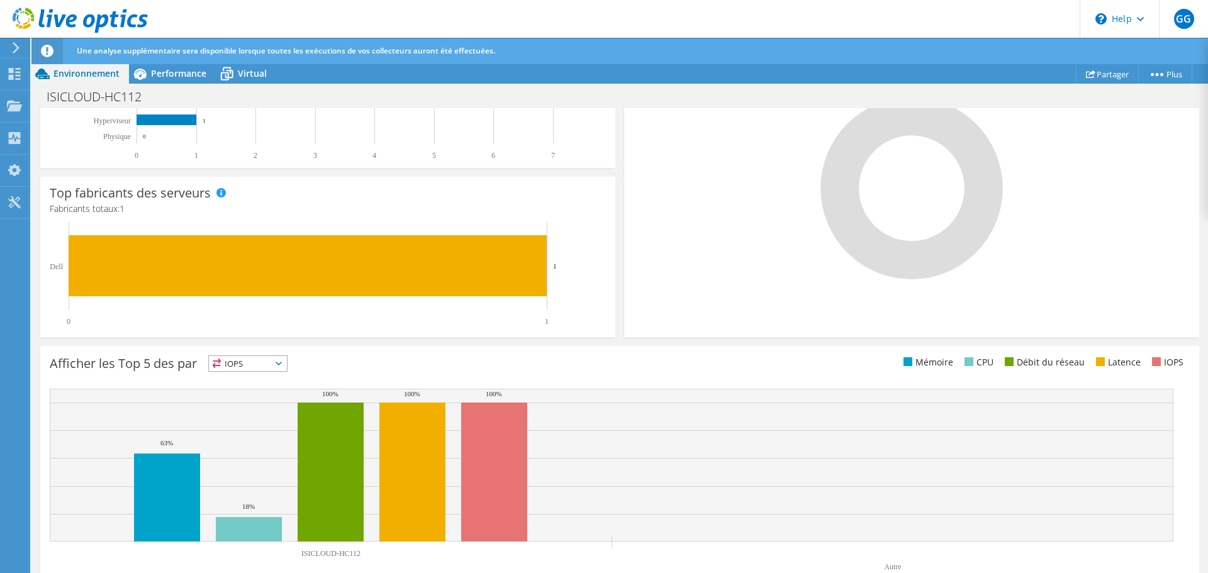
scroll to position [340, 0]
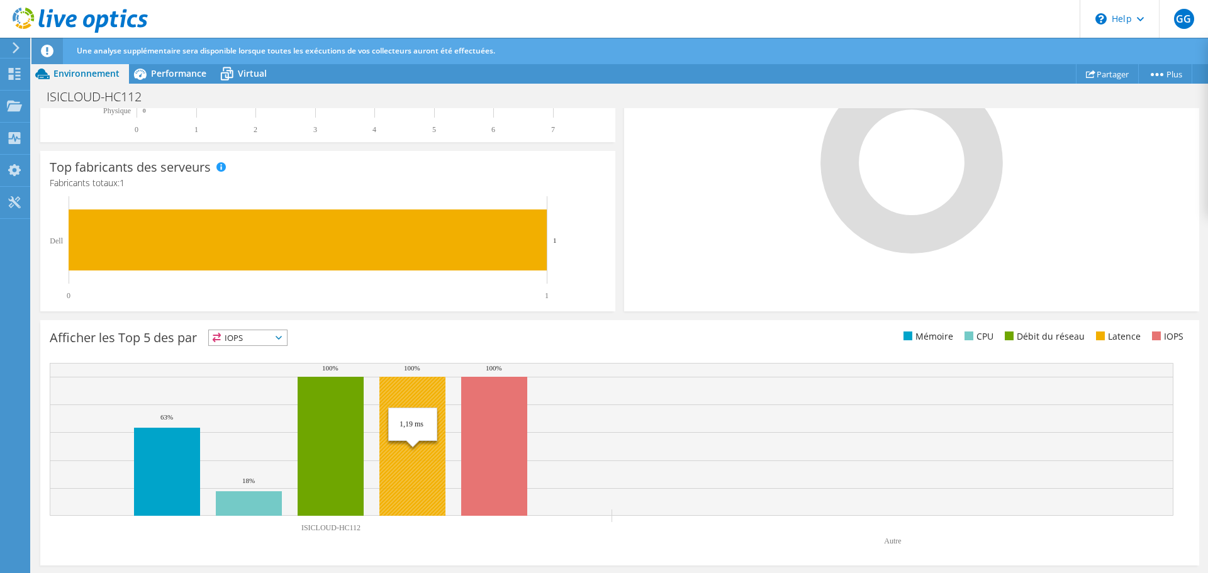
click at [430, 414] on rect at bounding box center [412, 446] width 66 height 139
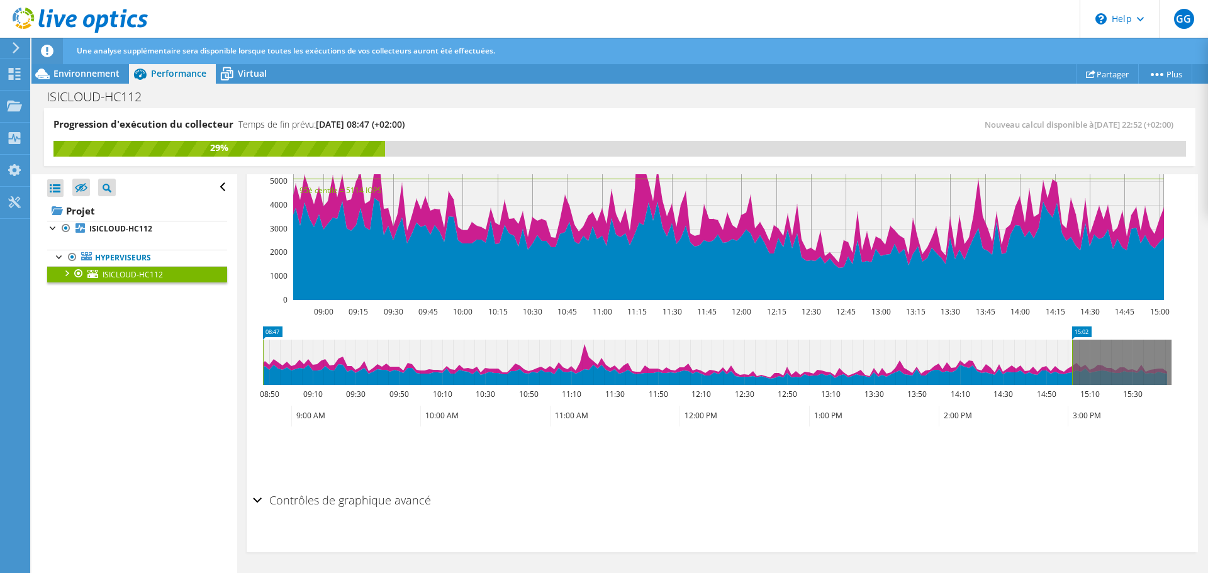
scroll to position [902, 0]
click at [68, 275] on div at bounding box center [66, 272] width 13 height 13
click at [105, 302] on link "C:ClusterStorageMirorring" at bounding box center [137, 307] width 180 height 16
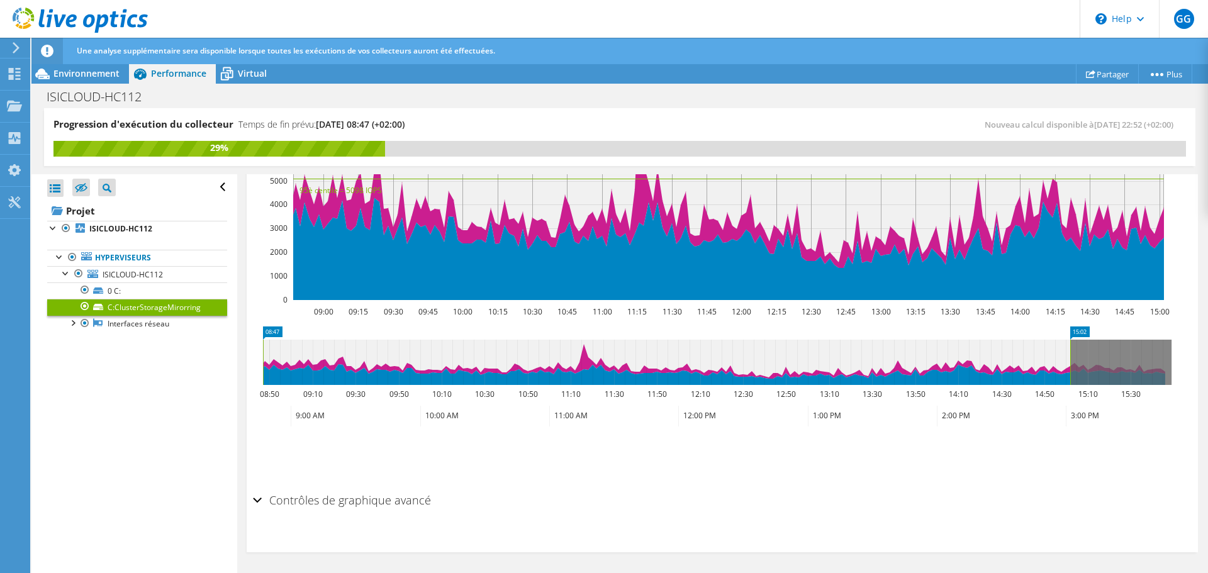
scroll to position [165, 0]
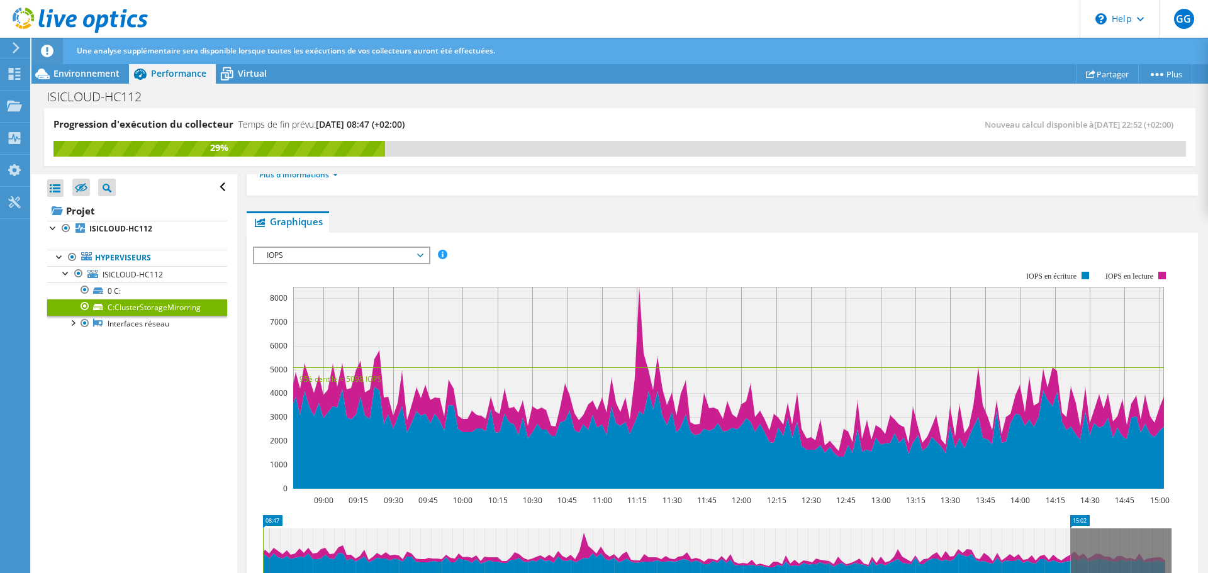
click at [379, 254] on span "IOPS" at bounding box center [342, 255] width 162 height 15
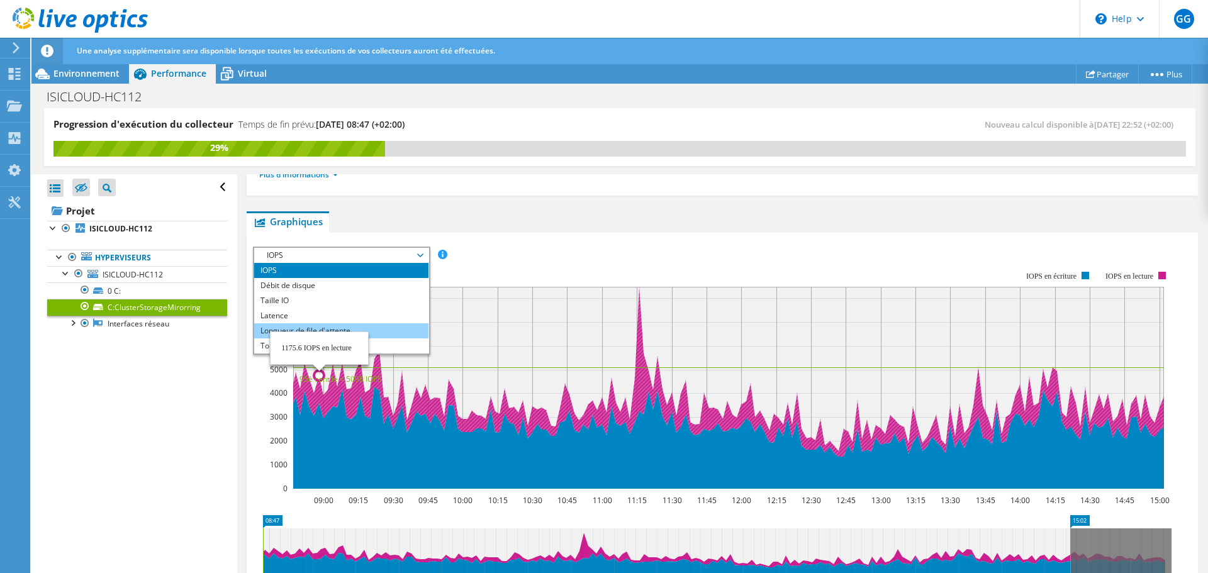
click at [340, 329] on li "Longueur de file d'attente" at bounding box center [341, 330] width 174 height 15
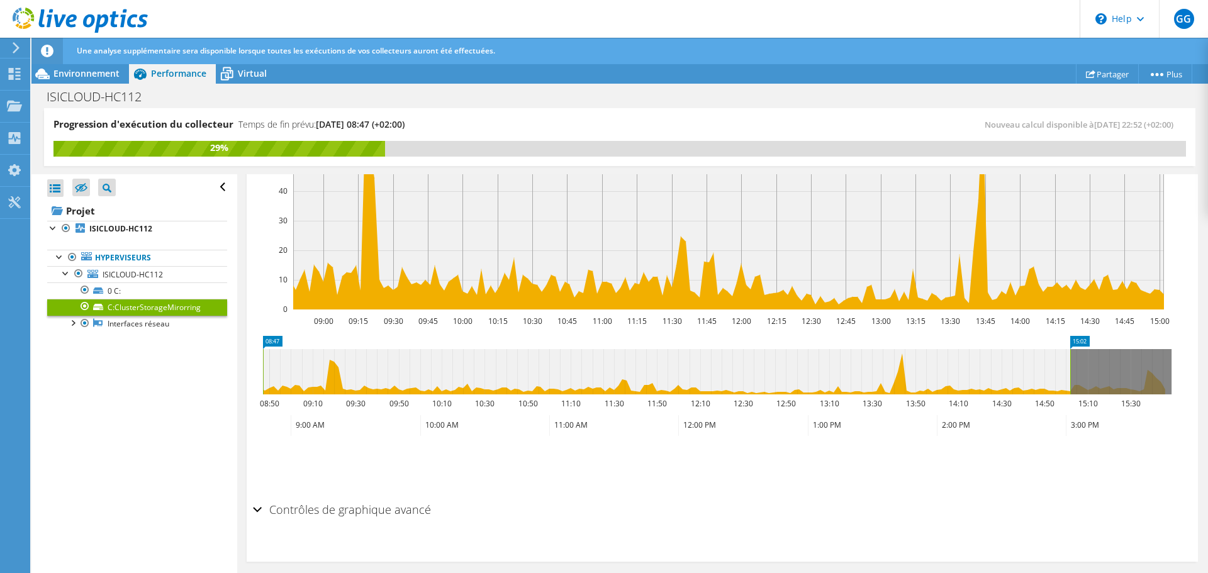
scroll to position [363, 0]
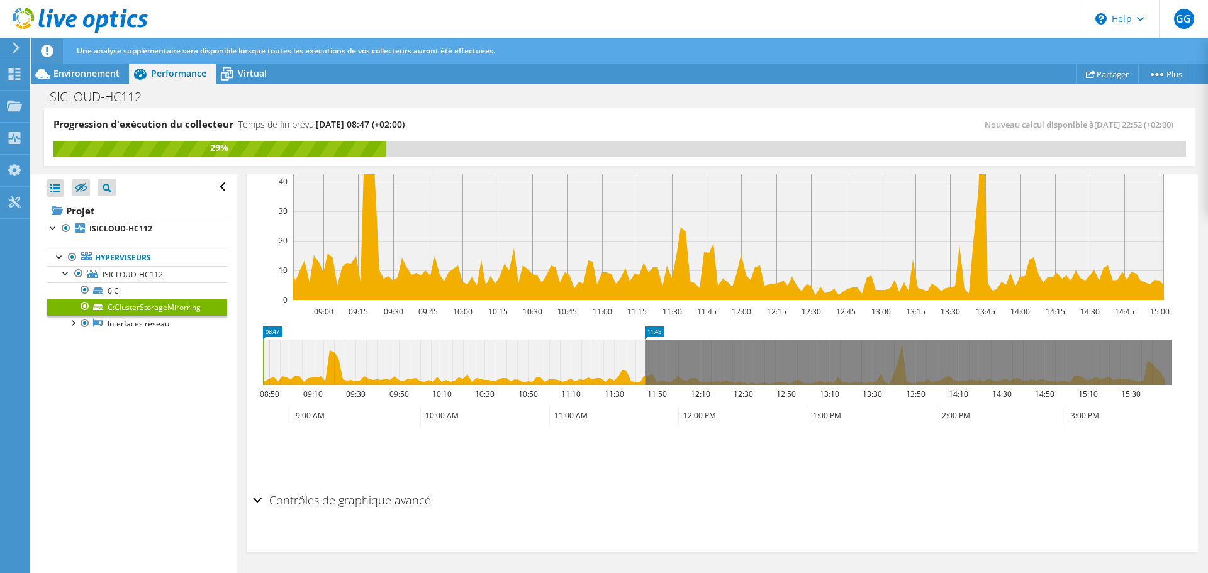
drag, startPoint x: 1070, startPoint y: 365, endPoint x: 645, endPoint y: 435, distance: 431.2
click at [645, 435] on section "Workload Concentration: 09:00 09:15 09:30 09:45 10:00 10:15 10:30 10:45 11:00 1…" at bounding box center [722, 273] width 939 height 416
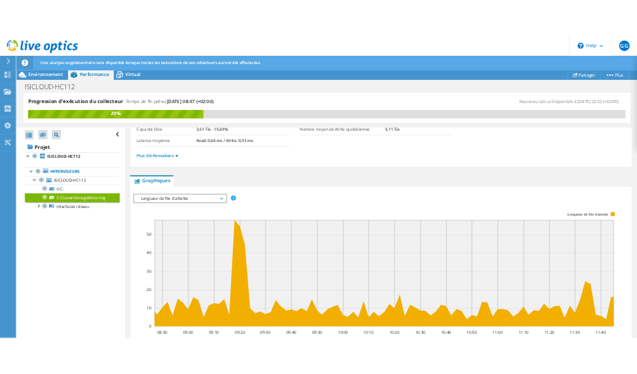
scroll to position [237, 0]
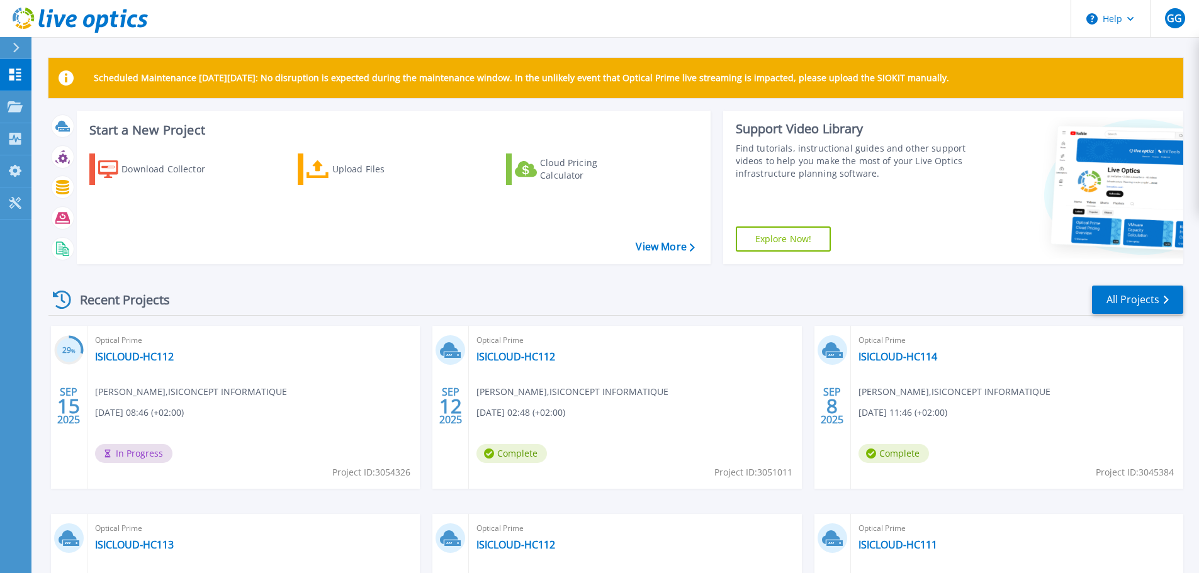
scroll to position [177, 0]
